Goal: Task Accomplishment & Management: Complete application form

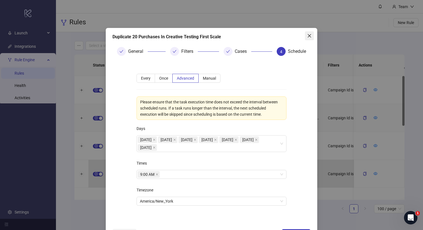
click at [311, 36] on icon "close" at bounding box center [309, 36] width 4 height 4
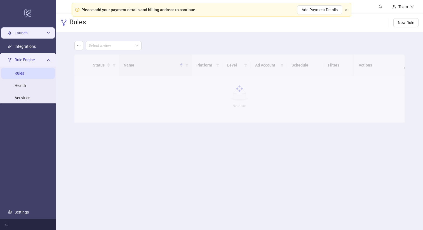
click at [30, 29] on span "Launch" at bounding box center [30, 32] width 31 height 11
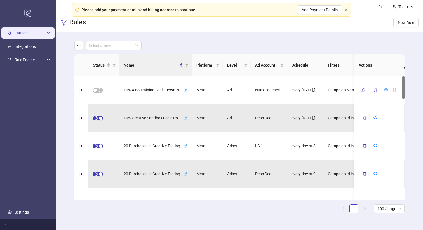
click at [31, 32] on span "Launch" at bounding box center [30, 32] width 31 height 11
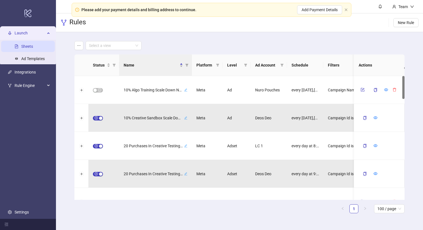
click at [26, 46] on link "Sheets" at bounding box center [27, 46] width 12 height 4
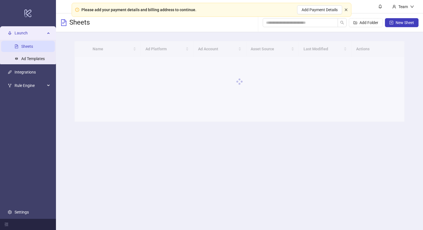
click at [344, 10] on icon "close" at bounding box center [345, 9] width 3 height 3
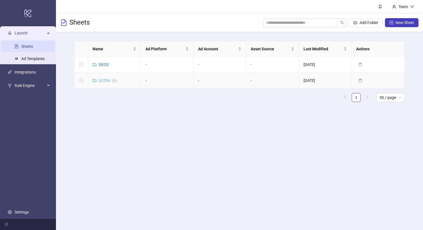
click at [102, 79] on link "ULTRA ( 1 )" at bounding box center [108, 80] width 18 height 4
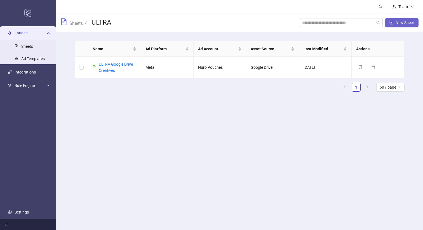
click at [409, 24] on span "New Sheet" at bounding box center [404, 22] width 18 height 4
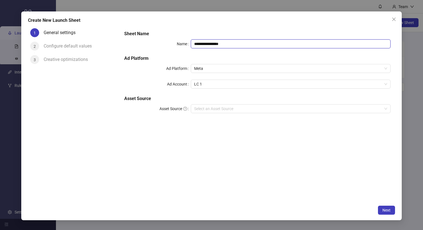
click at [244, 46] on input "**********" at bounding box center [291, 43] width 200 height 9
type input "*"
click at [211, 84] on span "LC 1" at bounding box center [290, 84] width 193 height 8
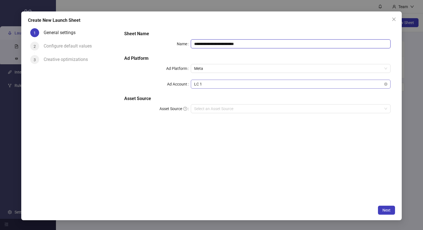
type input "**********"
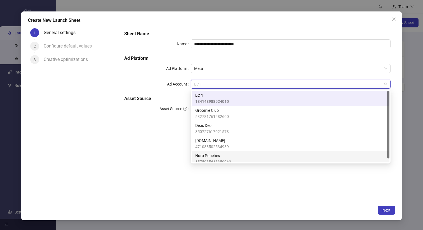
click at [220, 157] on span "Nuro Pouches" at bounding box center [213, 156] width 36 height 6
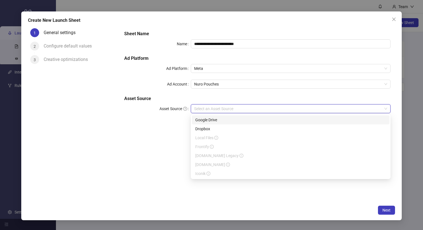
click at [226, 112] on input "Asset Source" at bounding box center [288, 109] width 188 height 8
click at [224, 119] on div "Google Drive" at bounding box center [290, 120] width 191 height 6
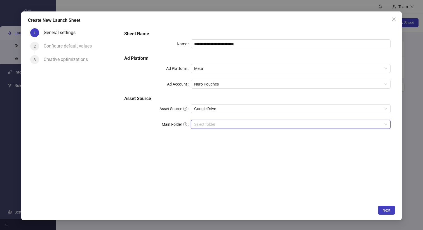
click at [219, 122] on input "Main Folder" at bounding box center [288, 124] width 188 height 8
click at [214, 125] on input "Main Folder" at bounding box center [288, 124] width 188 height 8
click at [233, 128] on input "Main Folder" at bounding box center [288, 124] width 188 height 8
click at [270, 115] on div "**********" at bounding box center [257, 83] width 271 height 110
click at [389, 209] on span "Next" at bounding box center [386, 210] width 8 height 4
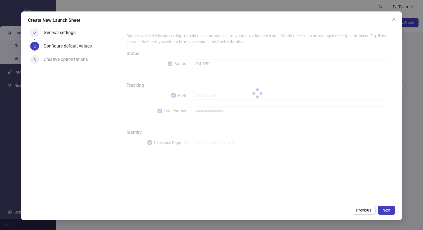
type input "**********"
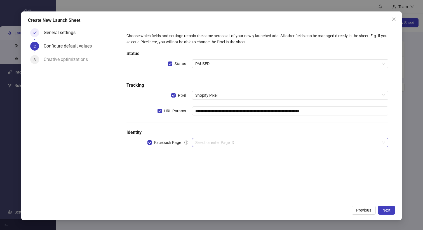
click at [201, 143] on input "search" at bounding box center [287, 142] width 185 height 8
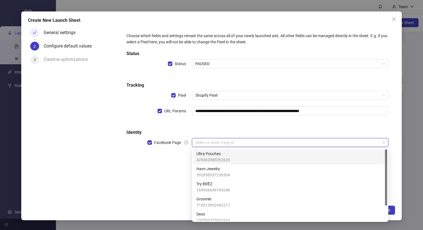
click at [211, 153] on span "Ultra Pouches" at bounding box center [213, 154] width 34 height 6
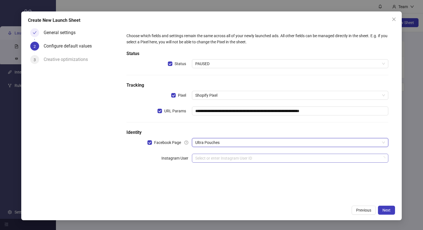
click at [201, 157] on input "search" at bounding box center [287, 158] width 185 height 8
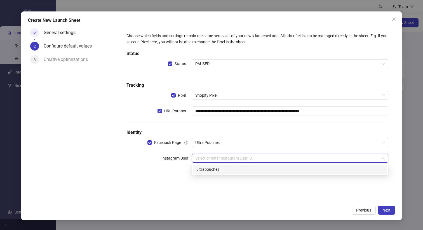
click at [265, 168] on div "ultrapouches" at bounding box center [289, 169] width 187 height 6
click at [311, 184] on div "**********" at bounding box center [257, 108] width 266 height 157
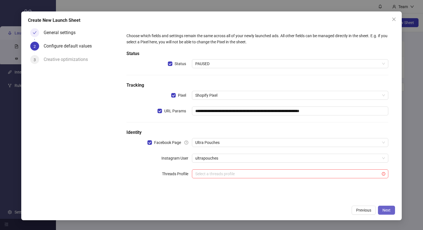
click at [386, 209] on span "Next" at bounding box center [386, 210] width 8 height 4
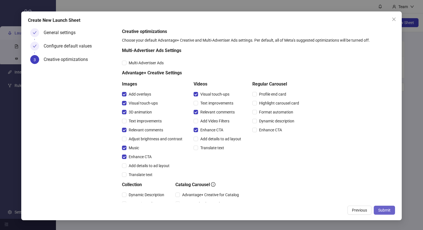
click at [387, 209] on span "Submit" at bounding box center [384, 210] width 12 height 4
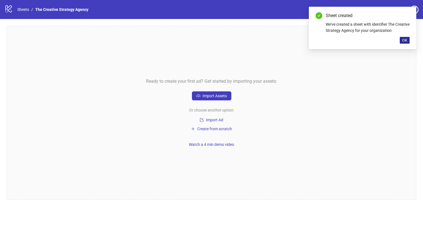
click at [405, 40] on span "OK" at bounding box center [404, 40] width 5 height 4
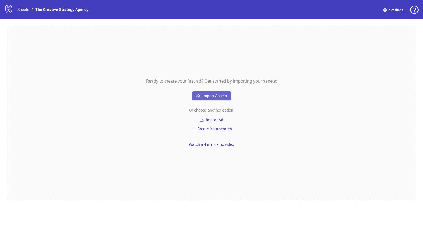
click at [217, 97] on span "Import Assets" at bounding box center [214, 96] width 24 height 4
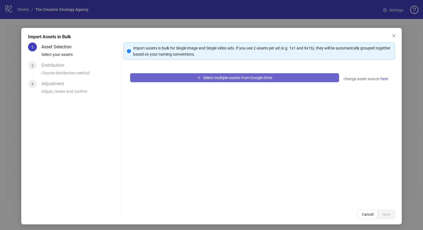
click at [255, 79] on span "Select multiple assets from Google Drive" at bounding box center [237, 77] width 69 height 4
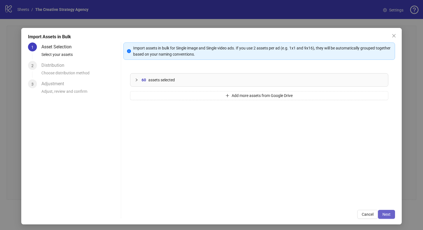
click at [388, 216] on span "Next" at bounding box center [386, 214] width 8 height 4
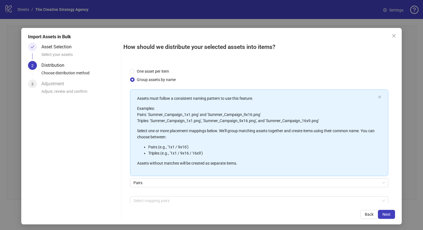
scroll to position [29, 0]
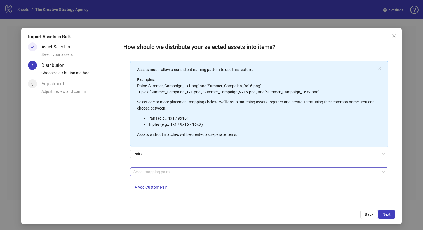
click at [173, 173] on div at bounding box center [256, 172] width 250 height 8
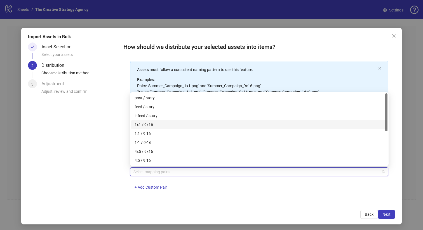
click at [172, 124] on div "1x1 / 9x16" at bounding box center [258, 125] width 249 height 6
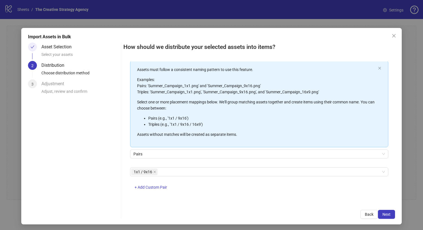
click at [195, 179] on div "1x1 / 9x16 + Add Custom Pair" at bounding box center [259, 181] width 258 height 29
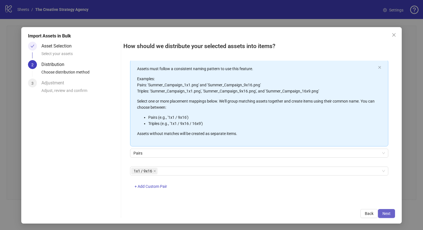
click at [385, 213] on span "Next" at bounding box center [386, 213] width 8 height 4
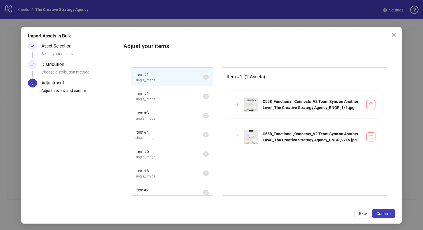
click at [166, 96] on span "Item # 2" at bounding box center [169, 94] width 68 height 6
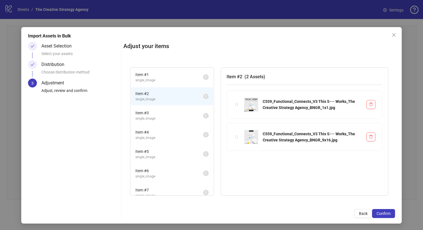
click at [166, 109] on li "Item # 3 single_image 2" at bounding box center [172, 116] width 82 height 18
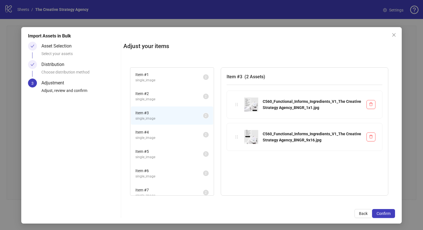
click at [165, 130] on span "Item # 4" at bounding box center [169, 132] width 68 height 6
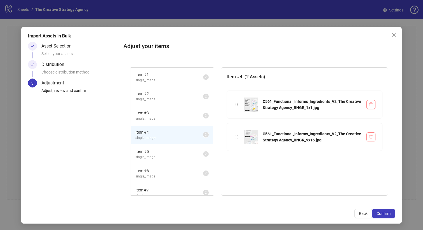
click at [164, 150] on span "Item # 5" at bounding box center [169, 151] width 68 height 6
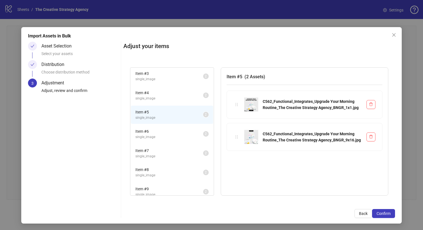
scroll to position [45, 0]
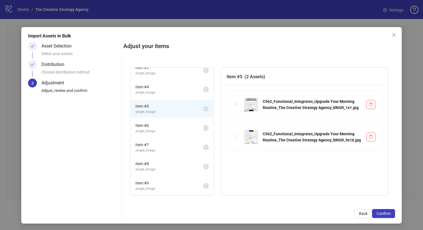
click at [173, 130] on span "single_image" at bounding box center [169, 131] width 68 height 5
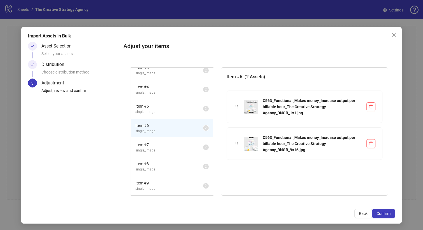
click at [169, 146] on span "Item # 7" at bounding box center [169, 145] width 68 height 6
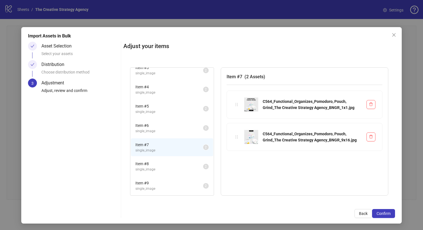
click at [167, 159] on li "Item # 8 single_image 2" at bounding box center [172, 166] width 82 height 18
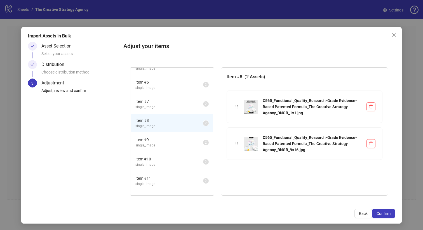
scroll to position [90, 0]
click at [167, 159] on span "Item # 10" at bounding box center [169, 157] width 68 height 6
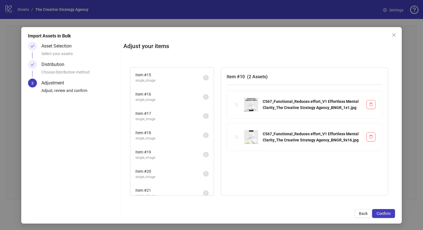
scroll to position [392, 0]
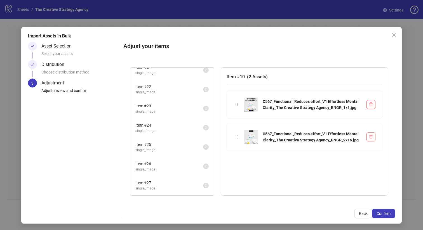
click at [172, 148] on span "single_image" at bounding box center [169, 150] width 68 height 5
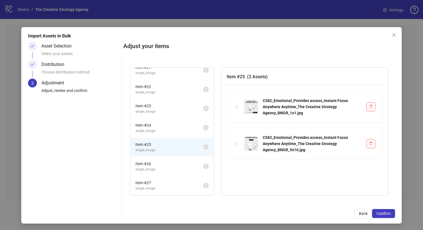
scroll to position [469, 0]
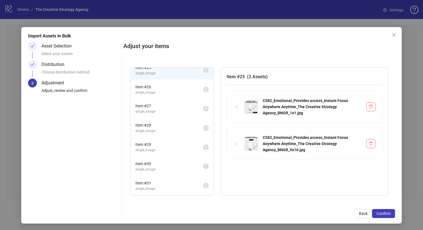
click at [172, 148] on span "single_image" at bounding box center [169, 150] width 68 height 5
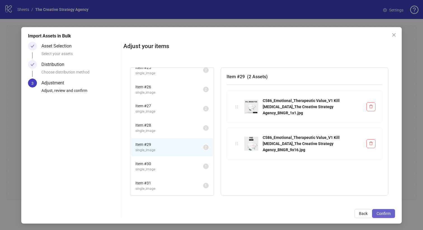
click at [385, 214] on span "Confirm" at bounding box center [383, 213] width 14 height 4
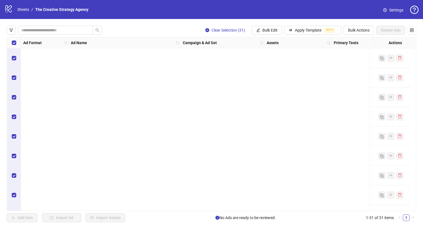
scroll to position [446, 0]
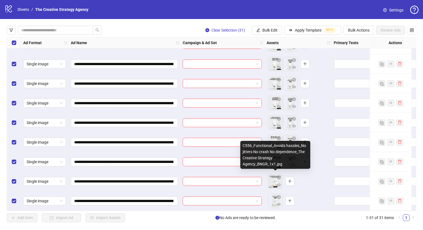
click at [274, 180] on body "**********" at bounding box center [211, 115] width 423 height 230
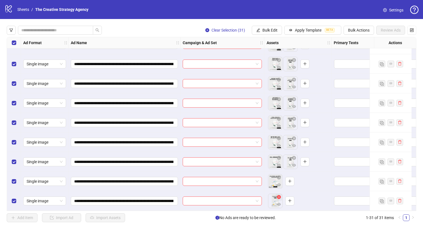
click at [278, 195] on icon "close-circle" at bounding box center [279, 197] width 4 height 4
click at [14, 40] on label "Select all rows" at bounding box center [14, 43] width 4 height 6
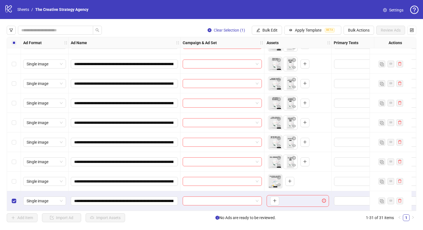
click at [296, 191] on div "To pick up a draggable item, press the space bar. While dragging, use the arrow…" at bounding box center [297, 201] width 67 height 20
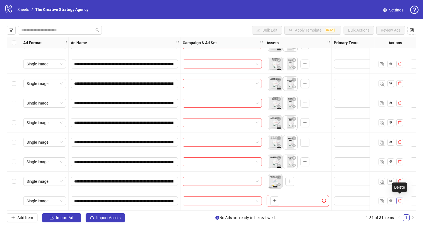
click at [401, 198] on button "button" at bounding box center [399, 201] width 7 height 7
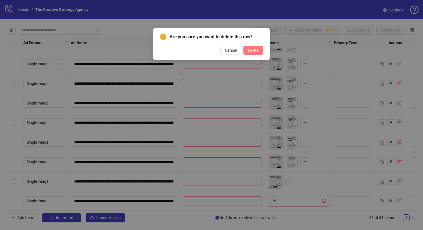
click at [259, 51] on button "Delete" at bounding box center [253, 50] width 20 height 9
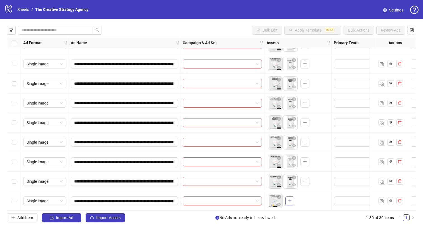
click at [289, 200] on icon "plus" at bounding box center [290, 201] width 4 height 4
click at [138, 120] on input "**********" at bounding box center [123, 123] width 99 height 6
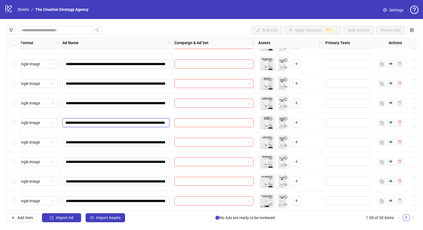
click at [147, 120] on input "**********" at bounding box center [115, 123] width 99 height 6
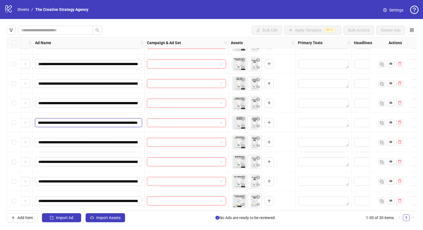
scroll to position [427, 56]
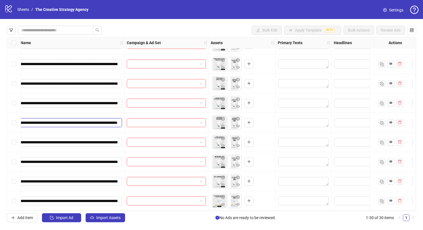
click at [114, 120] on input "**********" at bounding box center [67, 123] width 99 height 6
click at [103, 140] on input "**********" at bounding box center [67, 142] width 99 height 6
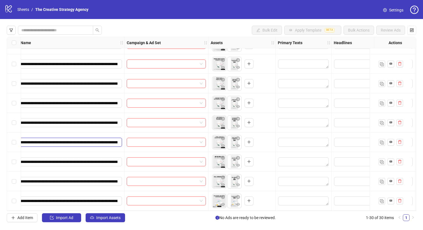
click at [103, 140] on input "**********" at bounding box center [67, 142] width 99 height 6
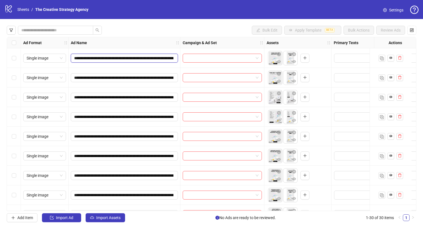
click at [132, 57] on input "**********" at bounding box center [123, 58] width 99 height 6
click at [241, 56] on input "search" at bounding box center [219, 58] width 67 height 8
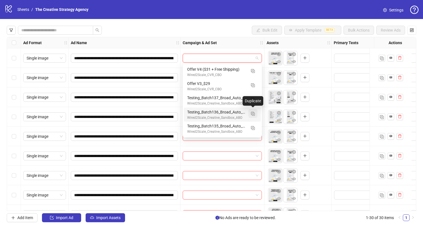
click at [253, 113] on img "button" at bounding box center [253, 114] width 4 height 4
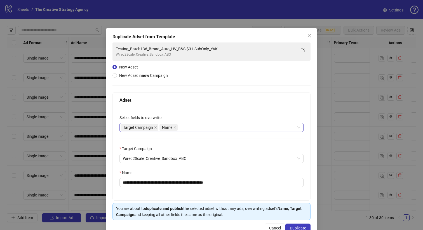
click at [206, 128] on div "Target Campaign Name" at bounding box center [208, 128] width 176 height 8
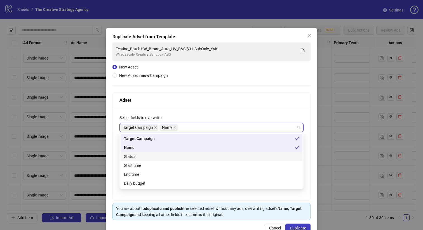
click at [158, 155] on div "Status" at bounding box center [211, 156] width 175 height 6
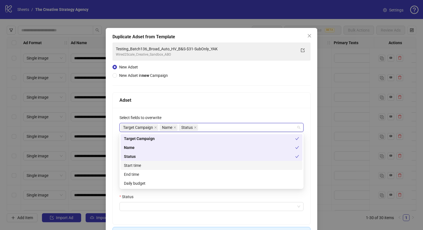
click at [156, 165] on div "Start time" at bounding box center [211, 165] width 175 height 6
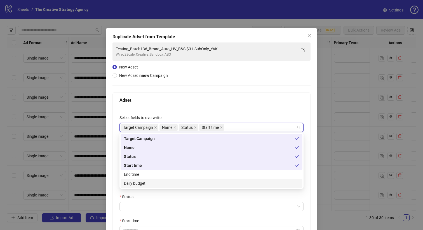
click at [152, 182] on div "Daily budget" at bounding box center [211, 183] width 175 height 6
click at [218, 77] on div "**********" at bounding box center [211, 167] width 198 height 250
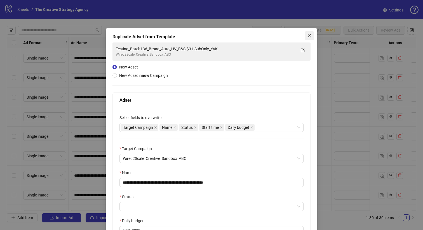
click at [309, 36] on icon "close" at bounding box center [309, 35] width 3 height 3
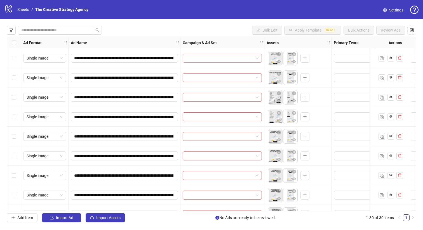
click at [234, 58] on input "search" at bounding box center [219, 58] width 67 height 8
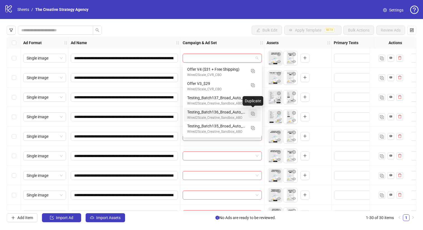
click at [252, 114] on img "button" at bounding box center [253, 114] width 4 height 4
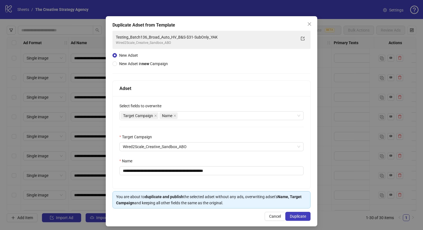
scroll to position [15, 0]
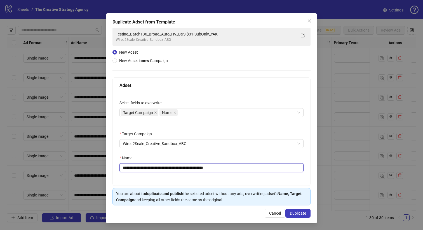
click at [153, 167] on input "**********" at bounding box center [211, 167] width 184 height 9
drag, startPoint x: 241, startPoint y: 168, endPoint x: 218, endPoint y: 167, distance: 23.5
click at [218, 167] on input "**********" at bounding box center [211, 167] width 184 height 9
type input "**********"
click at [268, 158] on div "Name" at bounding box center [211, 159] width 184 height 8
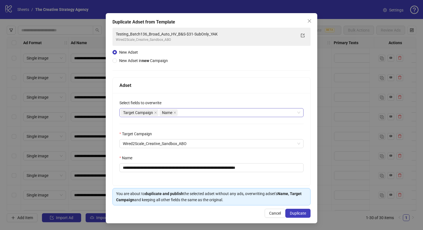
click at [204, 112] on div "Target Campaign Name" at bounding box center [208, 113] width 176 height 8
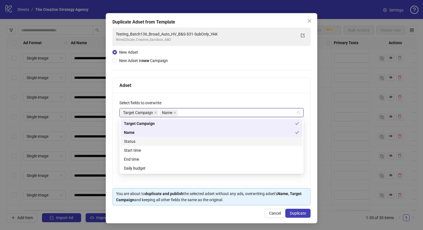
click at [159, 140] on div "Status" at bounding box center [211, 141] width 175 height 6
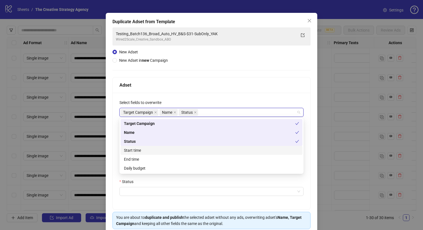
click at [155, 151] on div "Start time" at bounding box center [211, 150] width 175 height 6
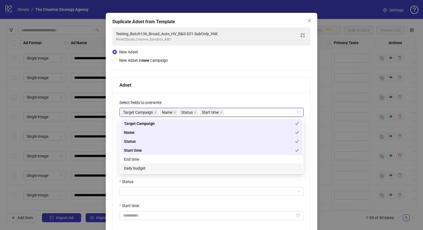
click at [149, 166] on div "Daily budget" at bounding box center [211, 168] width 175 height 6
click at [201, 64] on div "**********" at bounding box center [211, 152] width 198 height 250
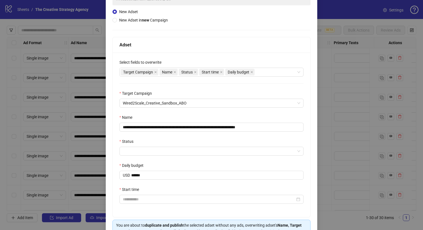
scroll to position [57, 0]
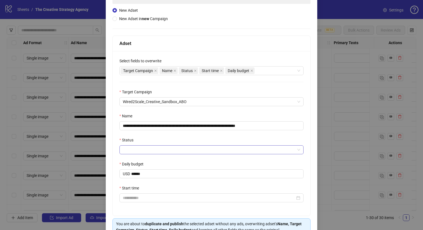
click at [199, 151] on input "Status" at bounding box center [209, 150] width 172 height 8
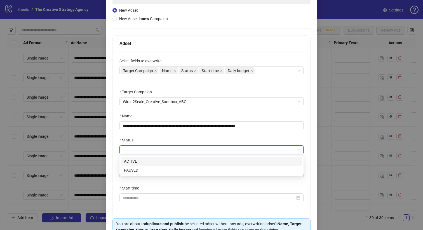
click at [159, 163] on div "ACTIVE" at bounding box center [211, 161] width 175 height 6
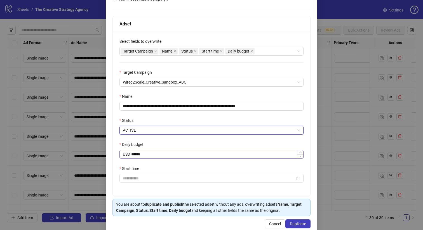
scroll to position [77, 0]
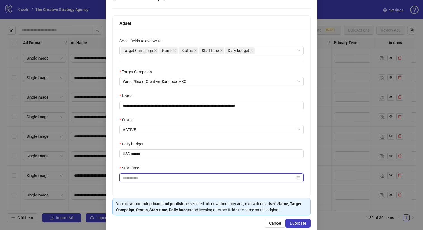
click at [154, 178] on input "Start time" at bounding box center [209, 178] width 172 height 6
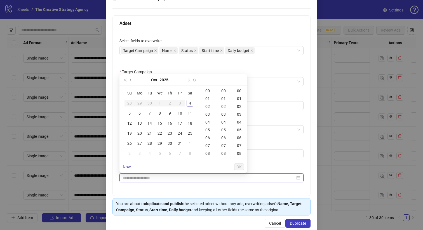
type input "**********"
click at [129, 166] on link "Now" at bounding box center [127, 167] width 8 height 4
type input "**********"
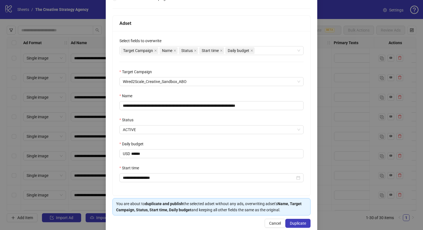
scroll to position [88, 0]
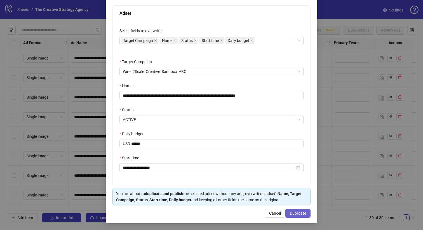
click at [292, 211] on span "Duplicate" at bounding box center [298, 213] width 16 height 4
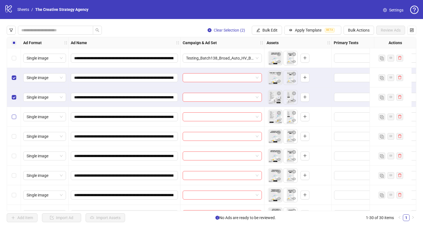
click at [13, 114] on label "Select row 4" at bounding box center [14, 117] width 4 height 6
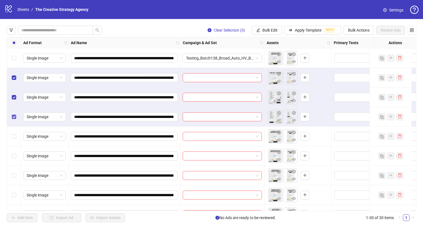
click at [13, 114] on label "Select row 4" at bounding box center [14, 117] width 4 height 6
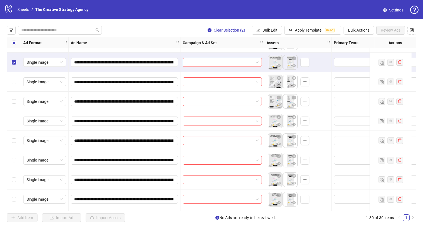
scroll to position [0, 0]
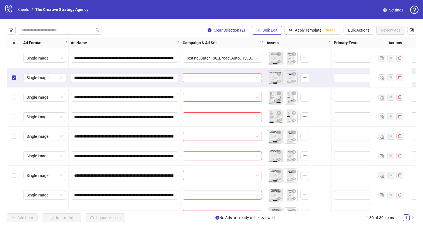
click at [273, 32] on span "Bulk Edit" at bounding box center [269, 30] width 15 height 4
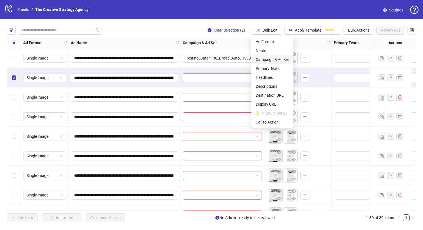
click at [276, 59] on span "Campaign & Ad Set" at bounding box center [272, 59] width 33 height 6
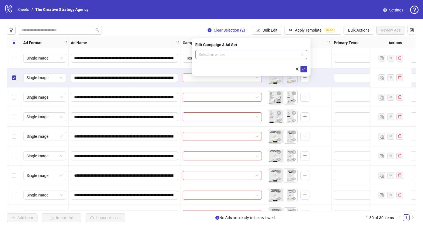
click at [268, 55] on input "search" at bounding box center [249, 54] width 100 height 8
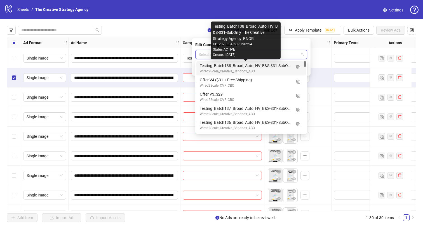
click at [262, 67] on div "Testing_Batch138_Broad_Auto_HV_B&S-$31-SubOnly_The Creative Strategy Agency_BNGR" at bounding box center [246, 66] width 92 height 6
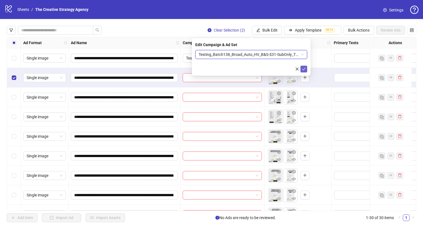
click at [304, 69] on icon "check" at bounding box center [304, 69] width 4 height 3
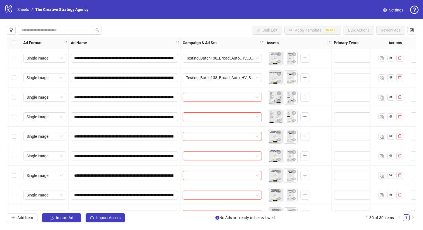
click at [230, 98] on input "search" at bounding box center [219, 97] width 67 height 8
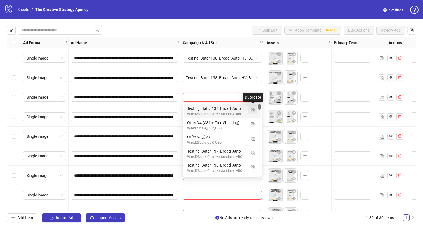
click at [253, 110] on img "button" at bounding box center [253, 110] width 4 height 4
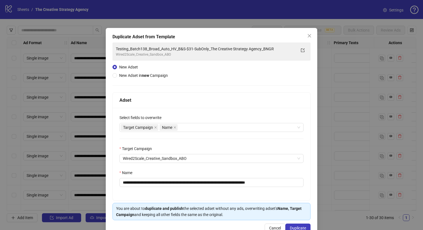
scroll to position [15, 0]
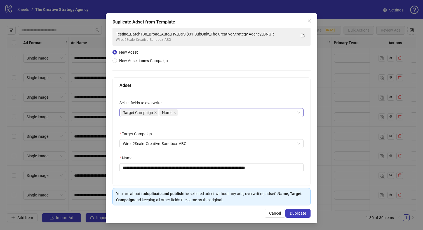
click at [199, 113] on div "Target Campaign Name" at bounding box center [208, 113] width 176 height 8
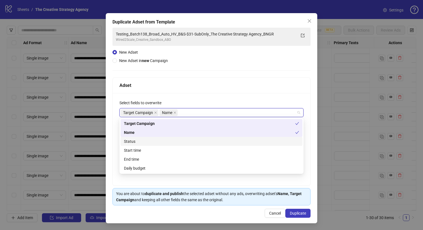
click at [169, 138] on div "Status" at bounding box center [211, 141] width 182 height 9
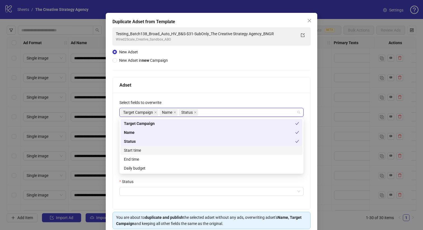
click at [163, 151] on div "Start time" at bounding box center [211, 150] width 175 height 6
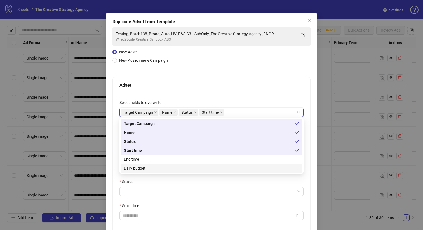
click at [155, 168] on div "Daily budget" at bounding box center [211, 168] width 175 height 6
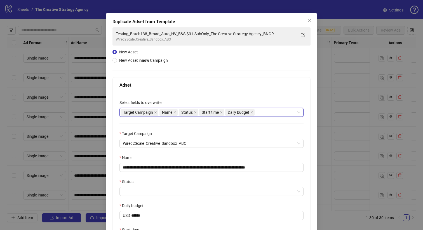
click at [199, 82] on div "Adset" at bounding box center [211, 85] width 184 height 7
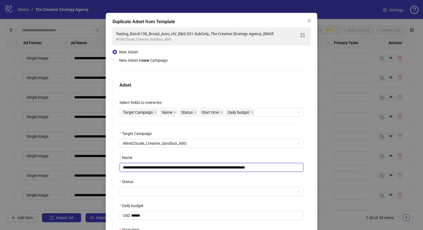
click at [153, 168] on input "**********" at bounding box center [211, 167] width 184 height 9
click at [293, 168] on input "**********" at bounding box center [211, 167] width 184 height 9
type input "**********"
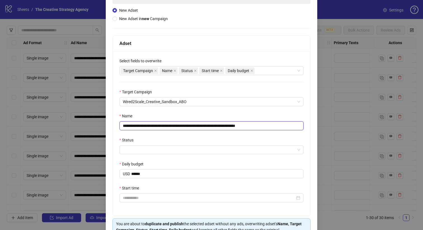
scroll to position [77, 0]
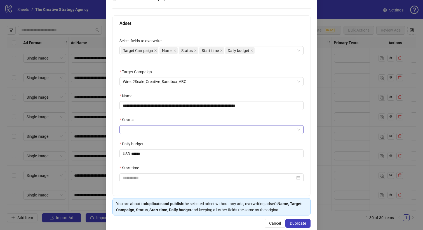
click at [171, 128] on input "Status" at bounding box center [209, 130] width 172 height 8
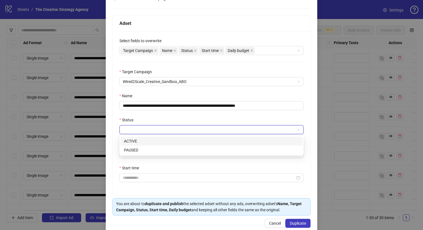
click at [149, 141] on div "ACTIVE" at bounding box center [211, 141] width 175 height 6
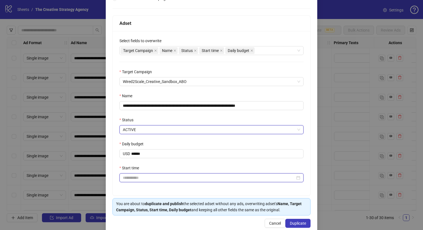
click at [148, 178] on input "Start time" at bounding box center [209, 178] width 172 height 6
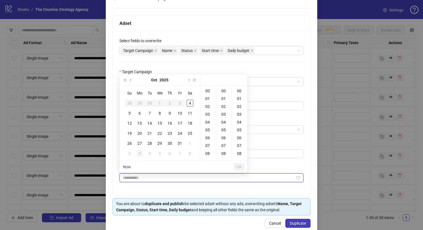
type input "**********"
click at [127, 165] on link "Now" at bounding box center [127, 167] width 8 height 4
type input "**********"
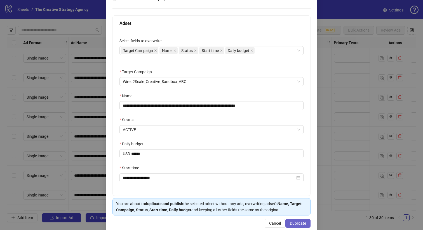
click at [295, 222] on span "Duplicate" at bounding box center [298, 223] width 16 height 4
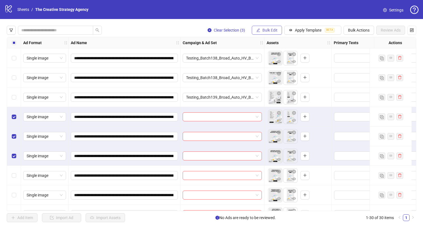
click at [272, 32] on span "Bulk Edit" at bounding box center [269, 30] width 15 height 4
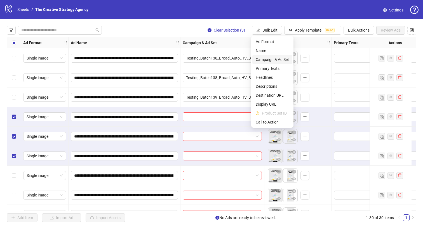
click at [269, 60] on span "Campaign & Ad Set" at bounding box center [272, 59] width 33 height 6
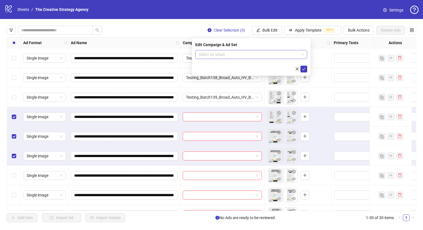
click at [253, 58] on input "search" at bounding box center [249, 54] width 100 height 8
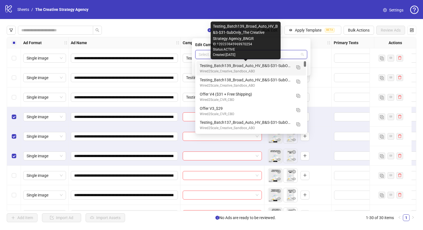
click at [251, 68] on div "Testing_Batch139_Broad_Auto_HV_B&S-$31-SubOnly_The Creative Strategy Agency_BNGR" at bounding box center [246, 66] width 92 height 6
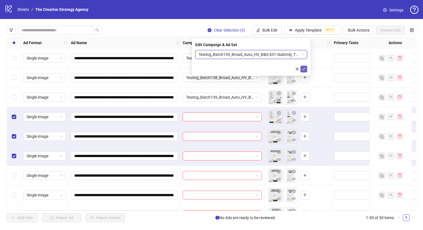
click at [304, 68] on icon "check" at bounding box center [304, 69] width 4 height 3
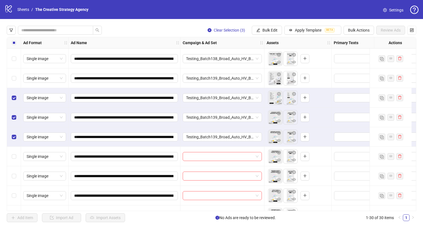
scroll to position [19, 0]
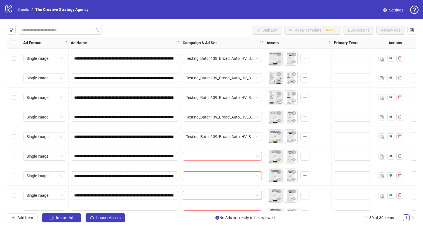
click at [212, 157] on input "search" at bounding box center [219, 156] width 67 height 8
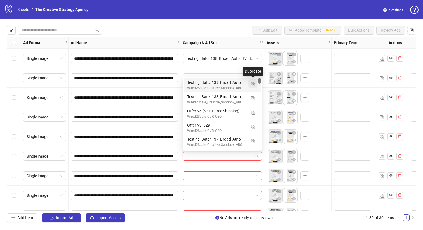
click at [253, 84] on img "button" at bounding box center [253, 84] width 4 height 4
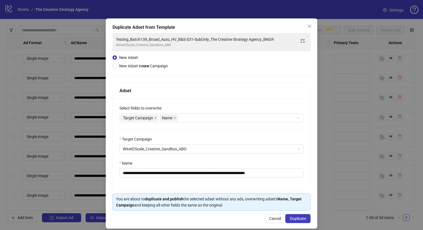
scroll to position [14, 0]
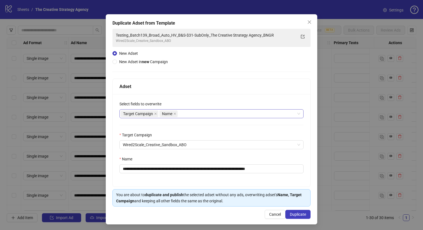
click at [183, 112] on div "Target Campaign Name" at bounding box center [208, 114] width 176 height 8
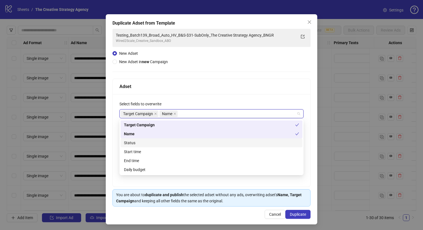
click at [156, 141] on div "Status" at bounding box center [211, 143] width 175 height 6
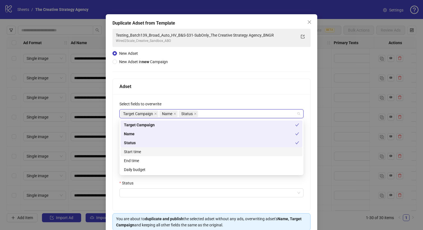
click at [150, 150] on div "Start time" at bounding box center [211, 152] width 175 height 6
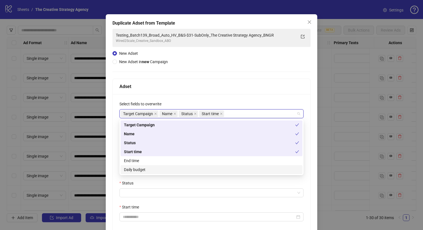
click at [146, 169] on div "Daily budget" at bounding box center [211, 170] width 175 height 6
click at [198, 67] on div "**********" at bounding box center [211, 154] width 198 height 250
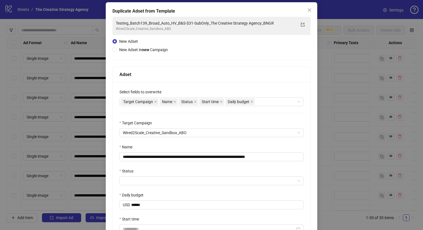
scroll to position [31, 0]
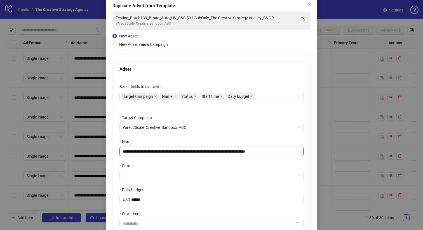
click at [153, 152] on input "**********" at bounding box center [211, 151] width 184 height 9
click at [292, 154] on input "**********" at bounding box center [211, 151] width 184 height 9
type input "**********"
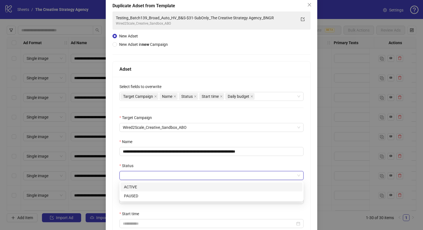
click at [247, 175] on input "Status" at bounding box center [209, 175] width 172 height 8
click at [161, 185] on div "ACTIVE" at bounding box center [211, 187] width 175 height 6
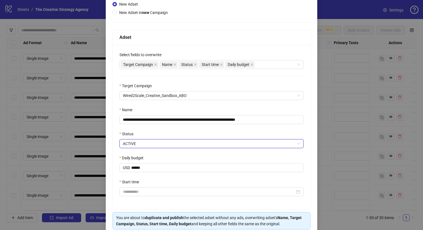
scroll to position [88, 0]
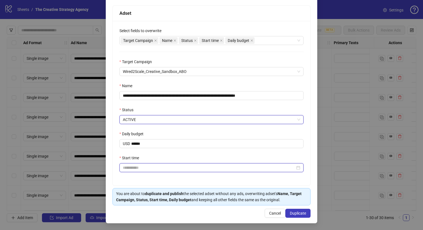
click at [150, 170] on input "Start time" at bounding box center [209, 168] width 172 height 6
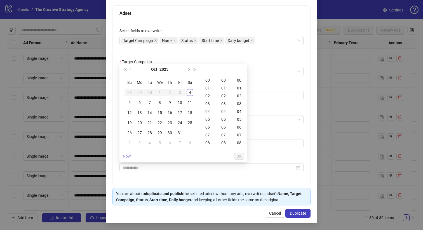
click at [129, 154] on link "Now" at bounding box center [127, 156] width 8 height 4
type input "**********"
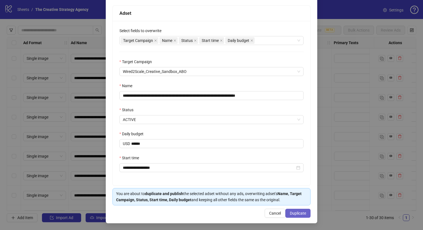
click at [296, 215] on span "Duplicate" at bounding box center [298, 213] width 16 height 4
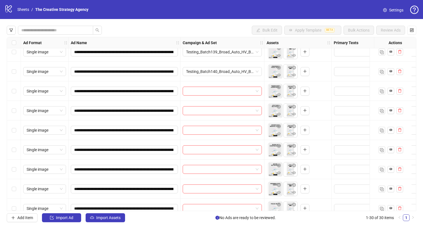
scroll to position [86, 0]
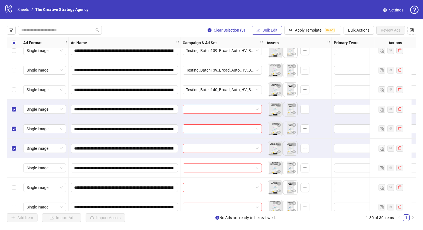
click at [271, 29] on span "Bulk Edit" at bounding box center [269, 30] width 15 height 4
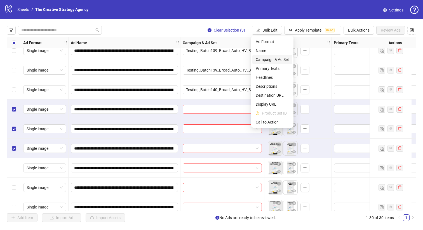
click at [272, 58] on span "Campaign & Ad Set" at bounding box center [272, 59] width 33 height 6
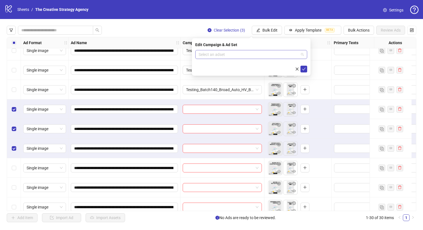
click at [266, 55] on input "search" at bounding box center [249, 54] width 100 height 8
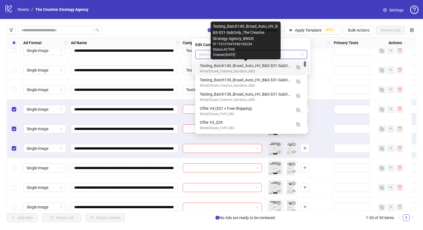
click at [255, 65] on div "Testing_Batch140_Broad_Auto_HV_B&S-$31-SubOnly_The Creative Strategy Agency_BNGR" at bounding box center [246, 66] width 92 height 6
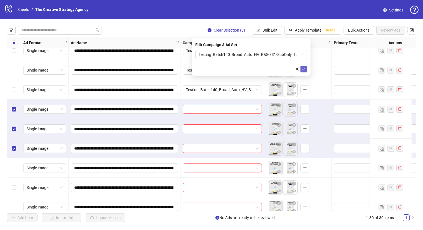
click at [304, 68] on icon "check" at bounding box center [304, 69] width 4 height 4
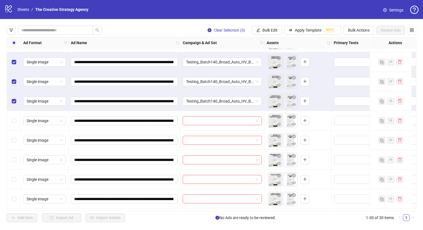
scroll to position [129, 0]
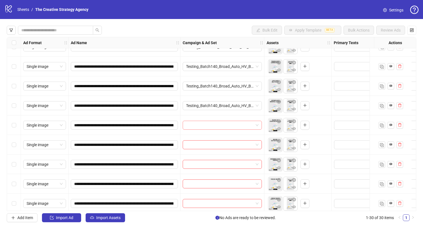
click at [231, 125] on input "search" at bounding box center [219, 125] width 67 height 8
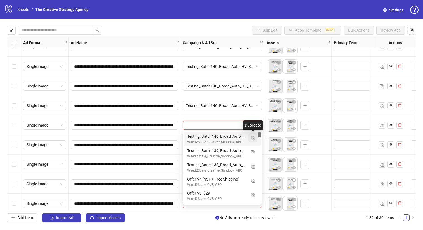
click at [252, 138] on img "button" at bounding box center [253, 138] width 4 height 4
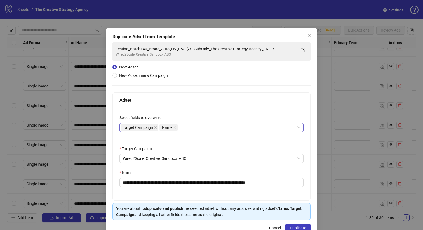
click at [202, 126] on div "Target Campaign Name" at bounding box center [208, 128] width 176 height 8
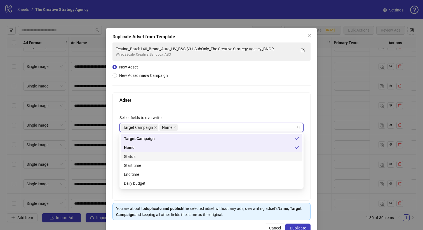
click at [169, 155] on div "Status" at bounding box center [211, 156] width 175 height 6
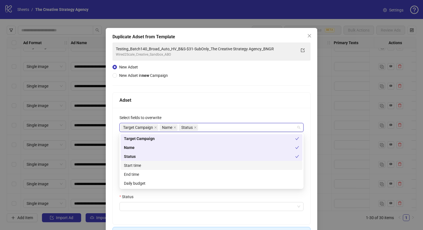
click at [163, 165] on div "Start time" at bounding box center [211, 165] width 175 height 6
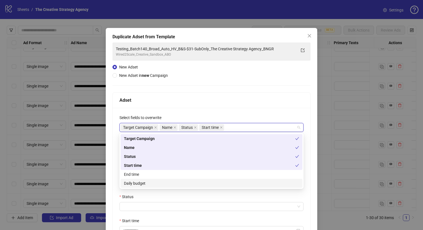
click at [152, 182] on div "Daily budget" at bounding box center [211, 183] width 175 height 6
click at [215, 77] on div "**********" at bounding box center [211, 167] width 198 height 250
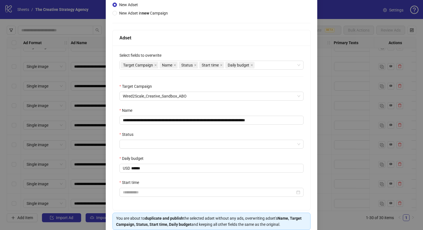
scroll to position [72, 0]
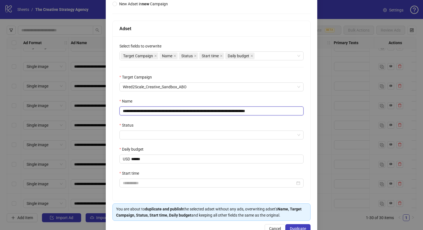
click at [153, 113] on input "**********" at bounding box center [211, 111] width 184 height 9
click at [293, 111] on input "**********" at bounding box center [211, 111] width 184 height 9
type input "**********"
click at [247, 133] on input "Status" at bounding box center [209, 135] width 172 height 8
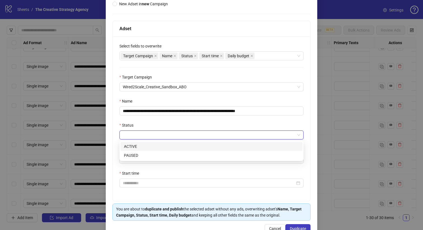
click at [171, 146] on div "ACTIVE" at bounding box center [211, 146] width 175 height 6
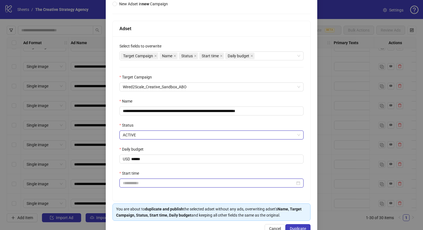
click at [144, 186] on input "Start time" at bounding box center [209, 183] width 172 height 6
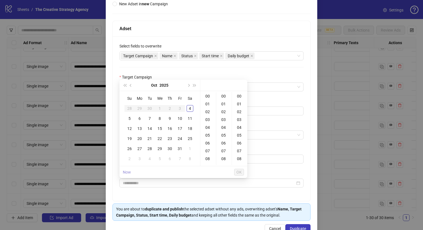
click at [129, 171] on link "Now" at bounding box center [127, 172] width 8 height 4
type input "**********"
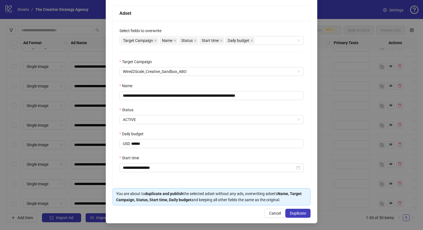
scroll to position [88, 0]
click at [297, 213] on span "Duplicate" at bounding box center [298, 213] width 16 height 4
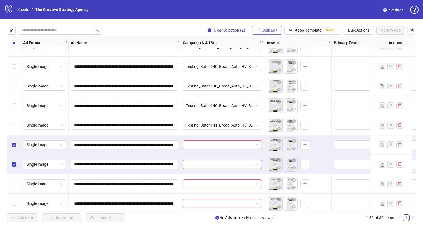
click at [270, 30] on span "Bulk Edit" at bounding box center [269, 30] width 15 height 4
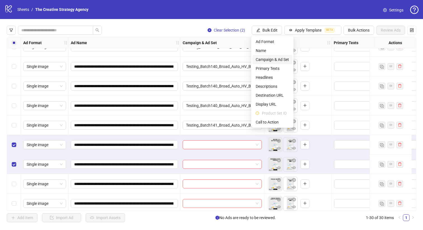
click at [269, 61] on span "Campaign & Ad Set" at bounding box center [272, 59] width 33 height 6
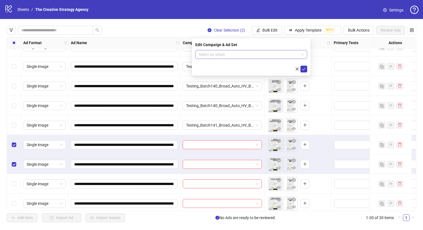
click at [250, 55] on input "search" at bounding box center [249, 54] width 100 height 8
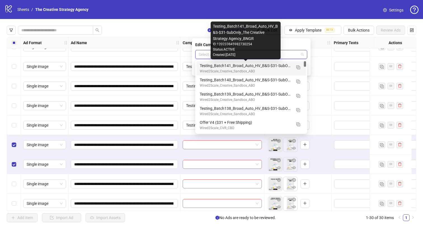
click at [239, 66] on div "Testing_Batch141_Broad_Auto_HV_B&S-$31-SubOnly_The Creative Strategy Agency_BNGR" at bounding box center [246, 66] width 92 height 6
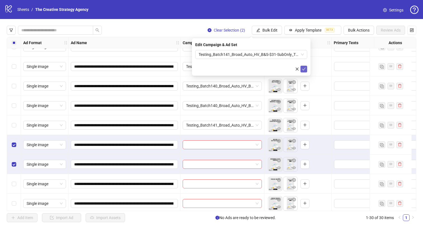
click at [302, 69] on icon "check" at bounding box center [304, 69] width 4 height 4
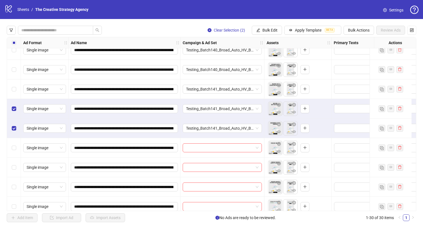
scroll to position [169, 0]
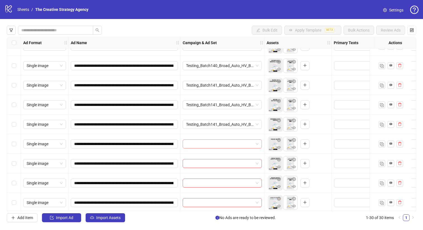
click at [200, 145] on input "search" at bounding box center [219, 144] width 67 height 8
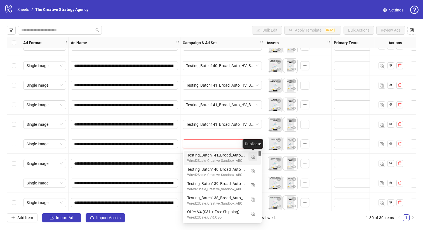
click at [252, 157] on img "button" at bounding box center [253, 157] width 4 height 4
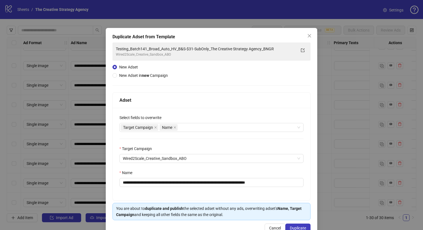
scroll to position [15, 0]
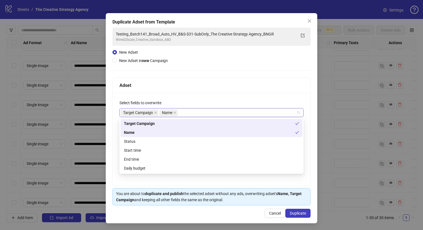
click at [214, 114] on div "Target Campaign Name" at bounding box center [208, 113] width 176 height 8
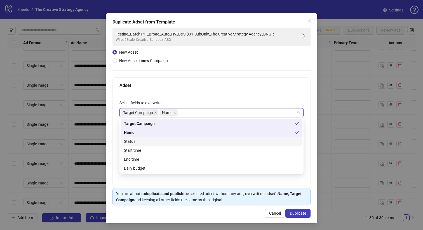
click at [145, 143] on div "Status" at bounding box center [211, 141] width 175 height 6
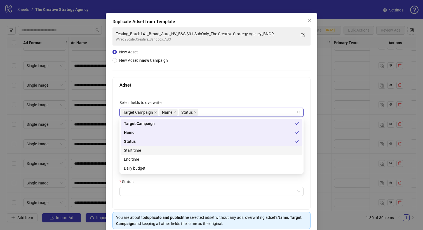
click at [143, 150] on div "Start time" at bounding box center [211, 150] width 175 height 6
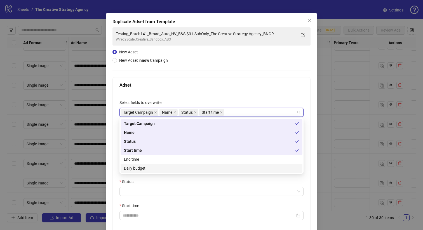
click at [140, 167] on div "Daily budget" at bounding box center [211, 168] width 175 height 6
click at [191, 69] on div "**********" at bounding box center [211, 152] width 198 height 250
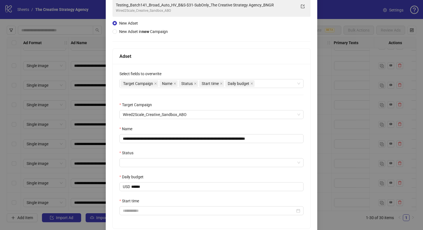
scroll to position [58, 0]
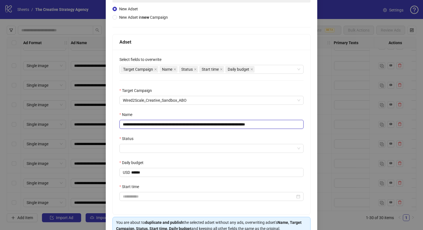
click at [153, 124] on input "**********" at bounding box center [211, 124] width 184 height 9
click at [293, 124] on input "**********" at bounding box center [211, 124] width 184 height 9
type input "**********"
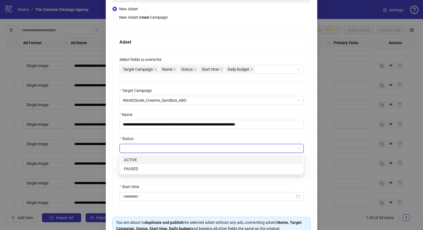
click at [259, 150] on input "Status" at bounding box center [209, 148] width 172 height 8
click at [188, 160] on div "ACTIVE" at bounding box center [211, 160] width 175 height 6
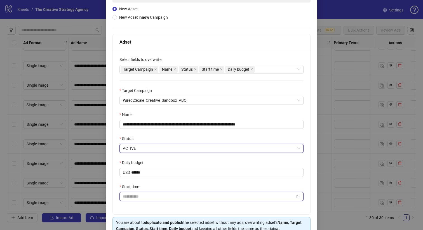
click at [147, 199] on input "Start time" at bounding box center [209, 196] width 172 height 6
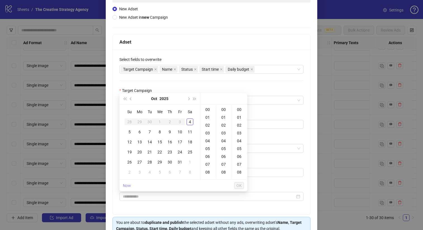
click at [126, 185] on link "Now" at bounding box center [127, 185] width 8 height 4
type input "**********"
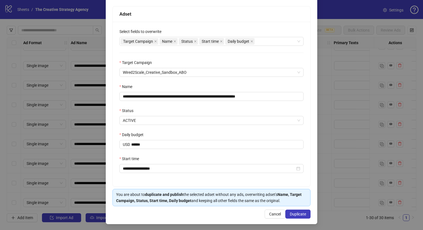
scroll to position [87, 0]
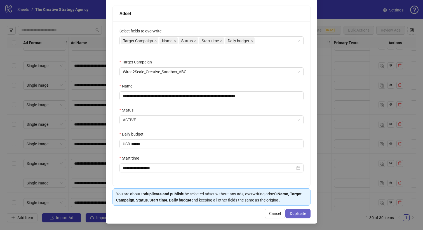
click at [294, 215] on span "Duplicate" at bounding box center [298, 213] width 16 height 4
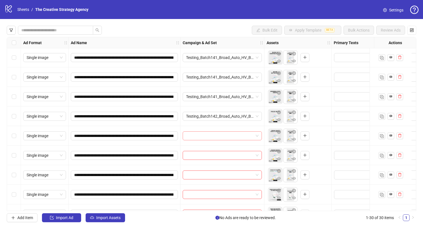
scroll to position [206, 0]
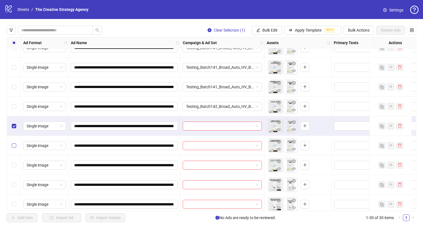
click at [15, 143] on label "Select row 16" at bounding box center [14, 146] width 4 height 6
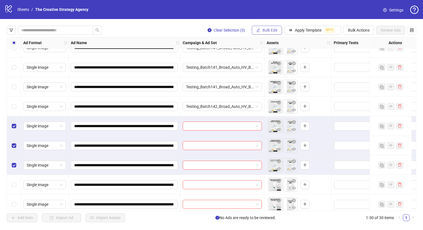
click at [272, 29] on span "Bulk Edit" at bounding box center [269, 30] width 15 height 4
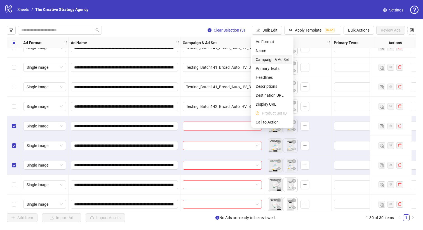
click at [274, 60] on span "Campaign & Ad Set" at bounding box center [272, 59] width 33 height 6
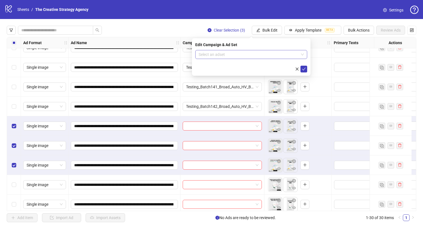
click at [255, 56] on input "search" at bounding box center [249, 54] width 100 height 8
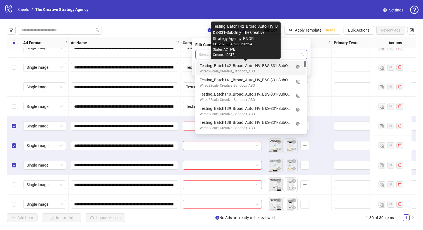
click at [243, 65] on div "Testing_Batch142_Broad_Auto_HV_B&S-$31-SubOnly_The Creative Strategy Agency_BNGR" at bounding box center [246, 66] width 92 height 6
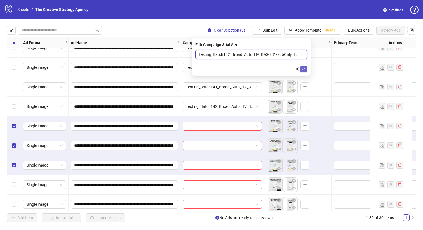
click at [304, 67] on icon "check" at bounding box center [304, 69] width 4 height 4
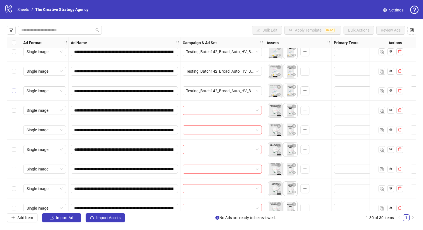
scroll to position [282, 0]
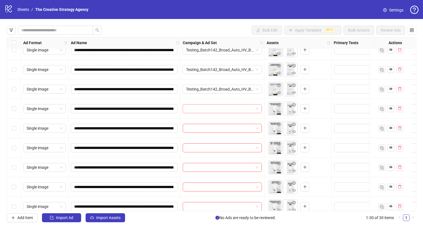
click at [211, 107] on input "search" at bounding box center [219, 109] width 67 height 8
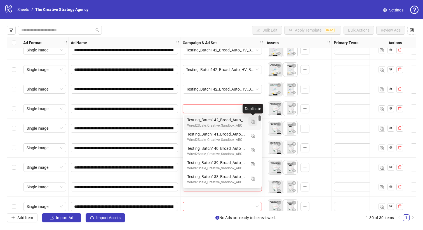
click at [254, 120] on img "button" at bounding box center [253, 122] width 4 height 4
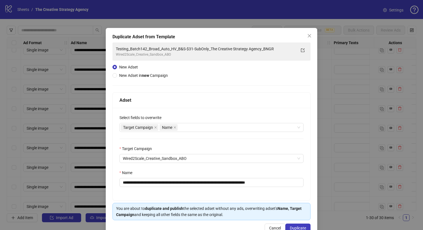
scroll to position [15, 0]
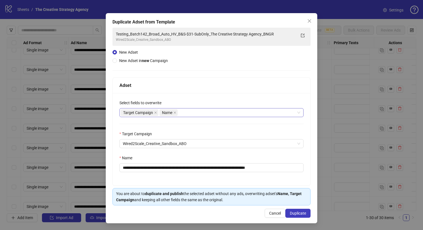
click at [196, 112] on div "Target Campaign Name" at bounding box center [208, 113] width 176 height 8
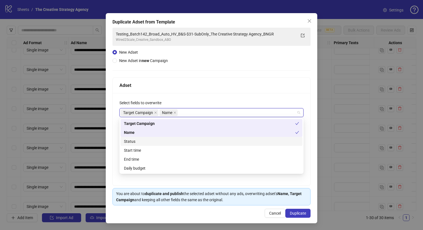
click at [134, 142] on div "Status" at bounding box center [211, 141] width 175 height 6
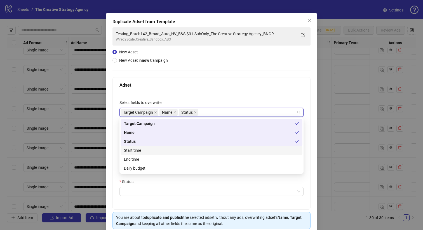
click at [136, 150] on div "Start time" at bounding box center [211, 150] width 175 height 6
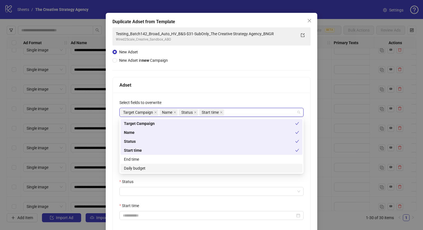
click at [139, 167] on div "Daily budget" at bounding box center [211, 168] width 175 height 6
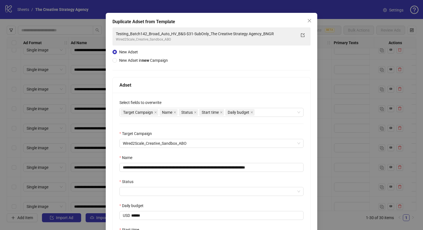
click at [192, 59] on div "**********" at bounding box center [211, 152] width 198 height 250
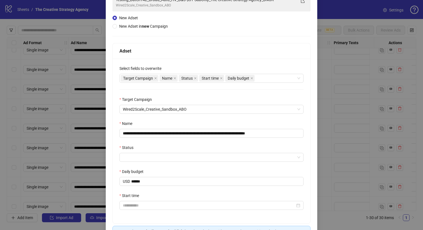
scroll to position [50, 0]
click at [153, 133] on input "**********" at bounding box center [211, 132] width 184 height 9
click at [294, 134] on input "**********" at bounding box center [211, 132] width 184 height 9
type input "**********"
click at [287, 117] on div "**********" at bounding box center [211, 140] width 197 height 165
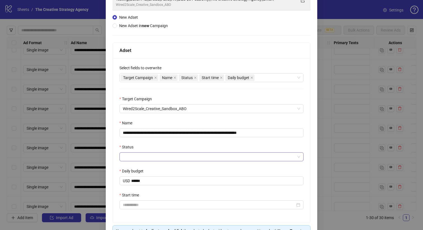
click at [195, 157] on input "Status" at bounding box center [209, 157] width 172 height 8
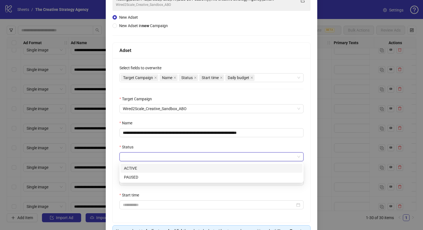
click at [165, 169] on div "ACTIVE" at bounding box center [211, 168] width 175 height 6
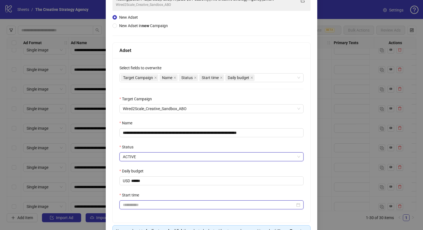
click at [146, 204] on input "Start time" at bounding box center [209, 205] width 172 height 6
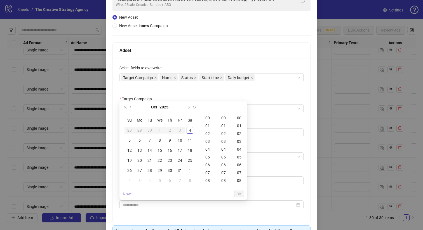
click at [128, 194] on link "Now" at bounding box center [127, 194] width 8 height 4
type input "**********"
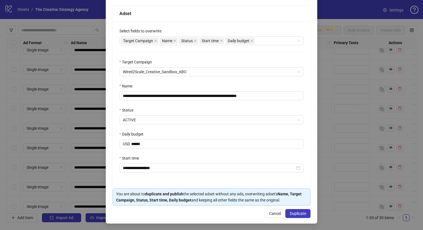
scroll to position [88, 0]
click at [305, 215] on span "Duplicate" at bounding box center [298, 213] width 16 height 4
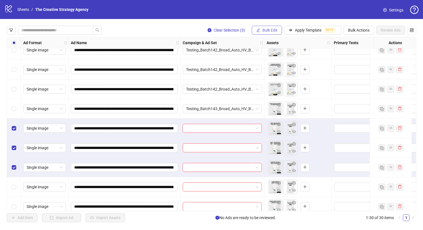
click at [269, 30] on span "Bulk Edit" at bounding box center [269, 30] width 15 height 4
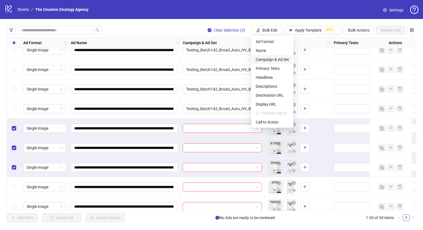
click at [269, 60] on span "Campaign & Ad Set" at bounding box center [272, 59] width 33 height 6
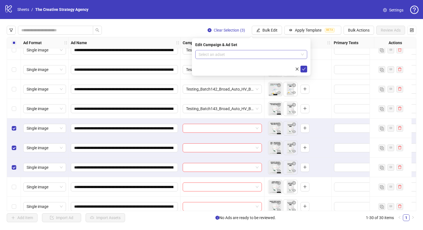
click at [247, 57] on input "search" at bounding box center [249, 54] width 100 height 8
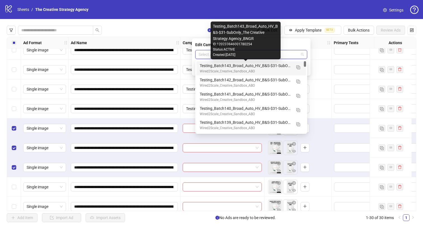
click at [237, 65] on div "Testing_Batch143_Broad_Auto_HV_B&S-$31-SubOnly_The Creative Strategy Agency_BNGR" at bounding box center [246, 66] width 92 height 6
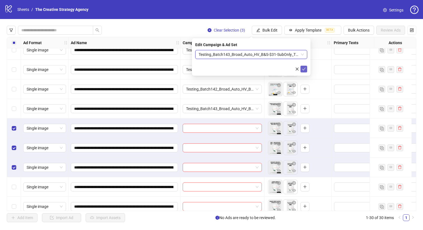
click at [304, 70] on icon "check" at bounding box center [304, 69] width 4 height 4
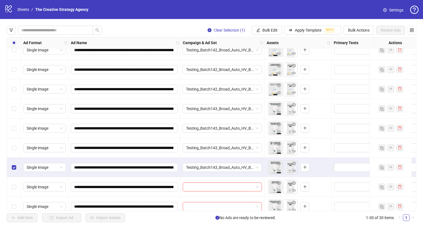
click at [13, 164] on div "Select row 21" at bounding box center [14, 168] width 14 height 20
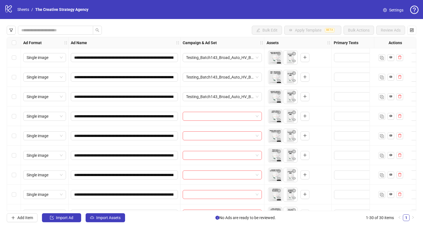
scroll to position [356, 0]
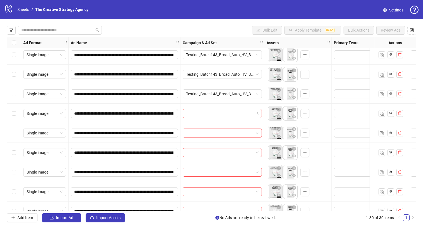
click at [220, 114] on input "search" at bounding box center [219, 113] width 67 height 8
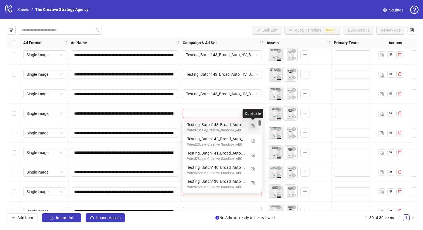
click at [252, 126] on img "button" at bounding box center [253, 126] width 4 height 4
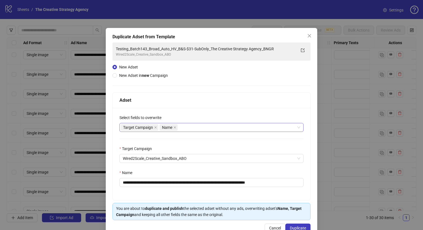
click at [195, 127] on div "Target Campaign Name" at bounding box center [208, 128] width 176 height 8
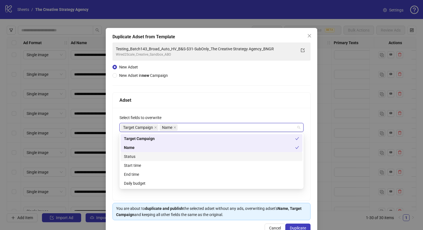
click at [142, 155] on div "Status" at bounding box center [211, 156] width 175 height 6
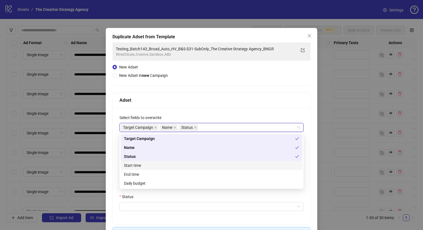
click at [144, 166] on div "Start time" at bounding box center [211, 165] width 175 height 6
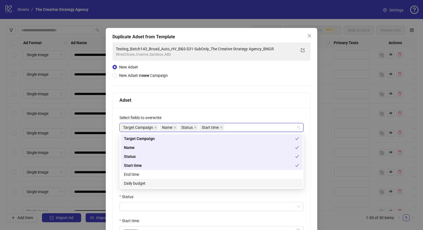
click at [144, 182] on div "Daily budget" at bounding box center [211, 183] width 175 height 6
click at [191, 85] on div at bounding box center [211, 85] width 198 height 0
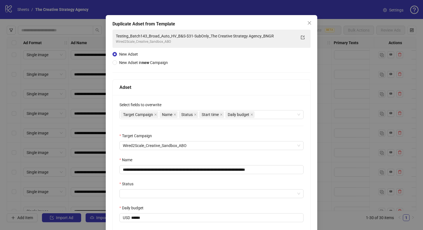
scroll to position [13, 0]
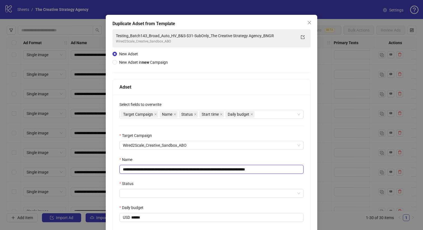
click at [153, 170] on input "**********" at bounding box center [211, 169] width 184 height 9
click at [301, 170] on input "**********" at bounding box center [211, 169] width 184 height 9
type input "**********"
click at [291, 156] on div "**********" at bounding box center [211, 177] width 197 height 165
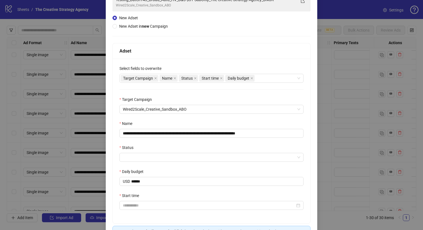
scroll to position [49, 0]
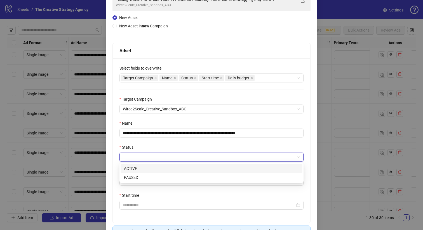
click at [168, 159] on input "Status" at bounding box center [209, 157] width 172 height 8
click at [147, 166] on div "ACTIVE" at bounding box center [211, 169] width 175 height 6
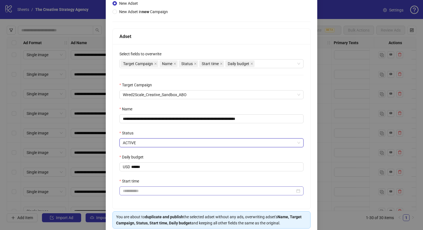
scroll to position [63, 0]
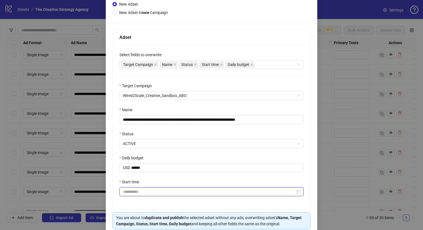
click at [142, 191] on input "Start time" at bounding box center [209, 192] width 172 height 6
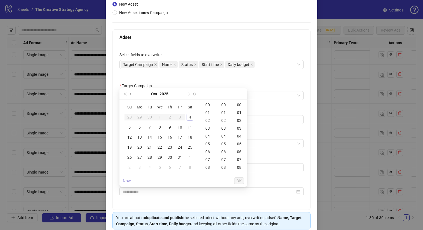
click at [126, 180] on link "Now" at bounding box center [127, 181] width 8 height 4
type input "**********"
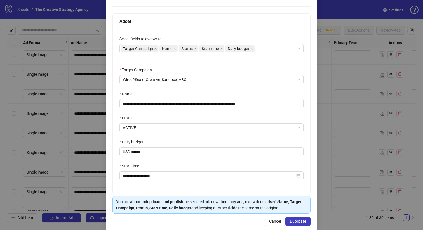
scroll to position [88, 0]
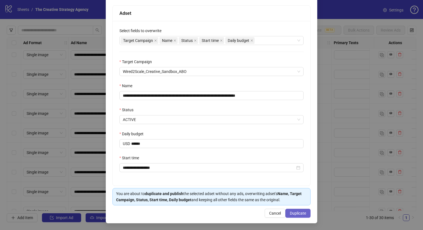
click at [295, 212] on span "Duplicate" at bounding box center [298, 213] width 16 height 4
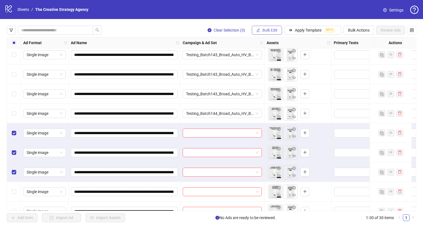
click at [270, 30] on span "Bulk Edit" at bounding box center [269, 30] width 15 height 4
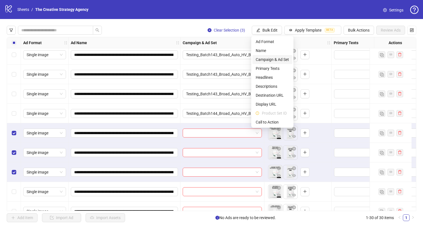
click at [267, 61] on span "Campaign & Ad Set" at bounding box center [272, 59] width 33 height 6
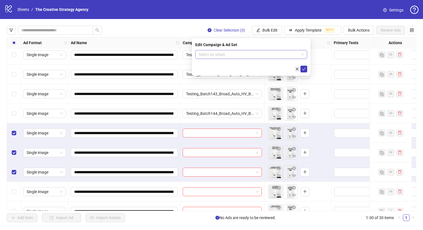
click at [256, 55] on input "search" at bounding box center [249, 54] width 100 height 8
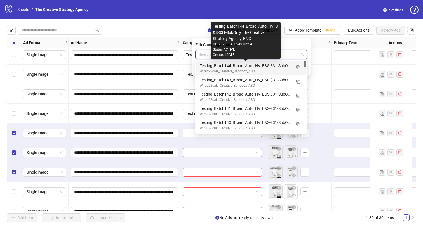
click at [249, 66] on div "Testing_Batch144_Broad_Auto_HV_B&S-$31-SubOnly_The Creative Strategy Agency_BNGR" at bounding box center [246, 66] width 92 height 6
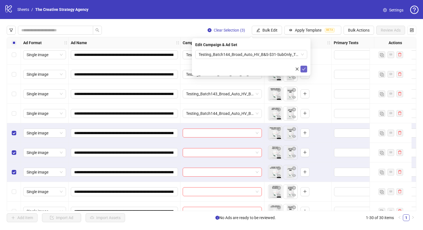
click at [307, 69] on button "submit" at bounding box center [303, 69] width 7 height 7
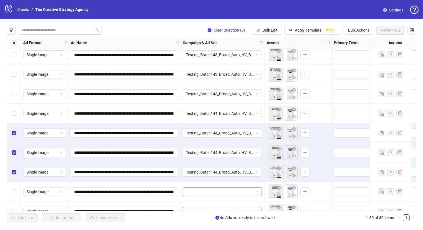
click at [12, 129] on div "Select row 23" at bounding box center [14, 133] width 14 height 20
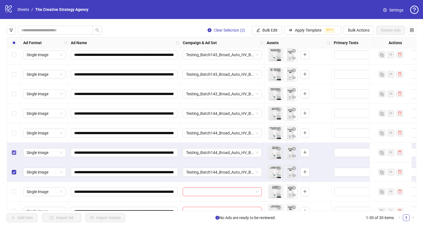
click at [14, 150] on label "Select row 24" at bounding box center [14, 153] width 4 height 6
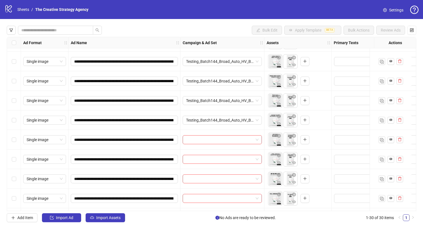
scroll to position [420, 0]
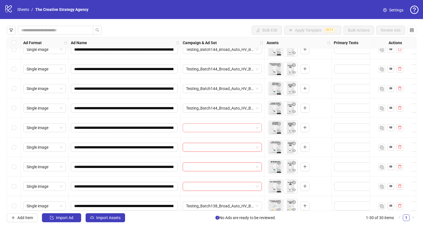
click at [218, 128] on input "search" at bounding box center [219, 128] width 67 height 8
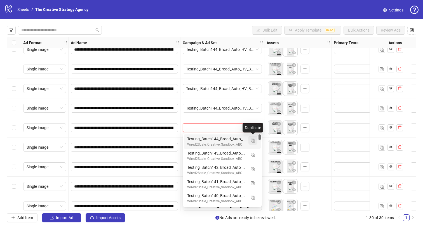
click at [253, 141] on img "button" at bounding box center [253, 141] width 4 height 4
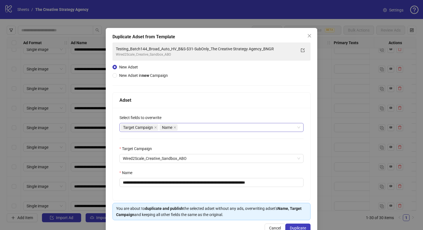
click at [193, 126] on div "Target Campaign Name" at bounding box center [208, 128] width 176 height 8
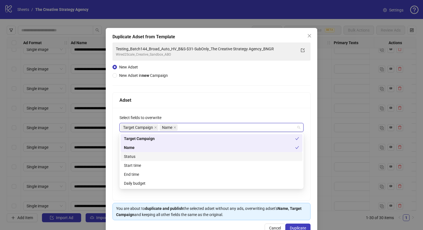
click at [138, 154] on div "Status" at bounding box center [211, 156] width 175 height 6
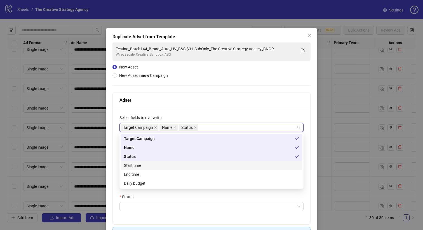
click at [141, 165] on div "Start time" at bounding box center [211, 165] width 175 height 6
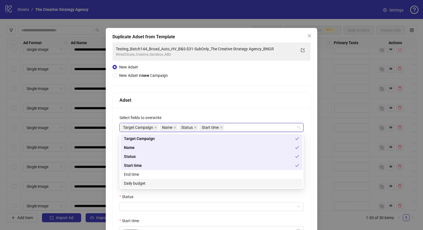
click at [141, 181] on div "Daily budget" at bounding box center [211, 183] width 175 height 6
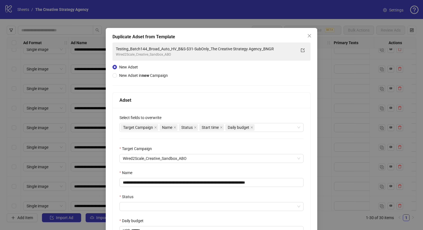
click at [184, 73] on div "**********" at bounding box center [211, 167] width 198 height 250
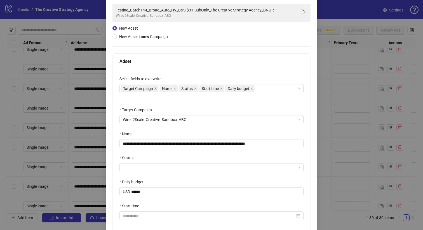
scroll to position [55, 0]
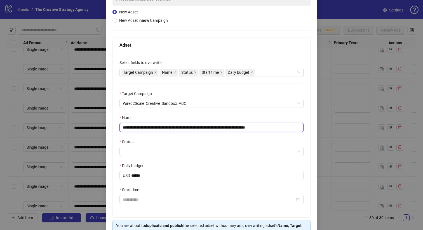
click at [153, 128] on input "**********" at bounding box center [211, 127] width 184 height 9
click at [292, 127] on input "**********" at bounding box center [211, 127] width 184 height 9
type input "**********"
click at [284, 116] on div "Name" at bounding box center [211, 119] width 184 height 8
click at [233, 152] on input "Status" at bounding box center [209, 151] width 172 height 8
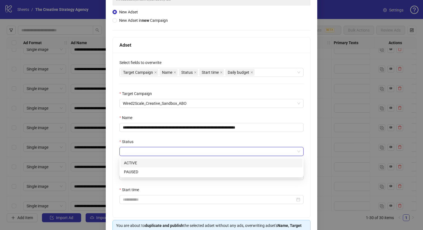
click at [155, 164] on div "ACTIVE" at bounding box center [211, 163] width 175 height 6
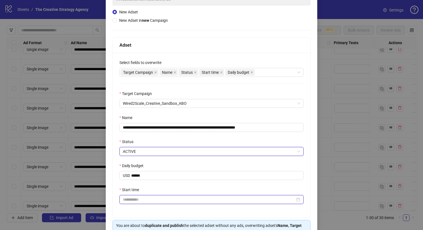
click at [140, 202] on input "Start time" at bounding box center [209, 200] width 172 height 6
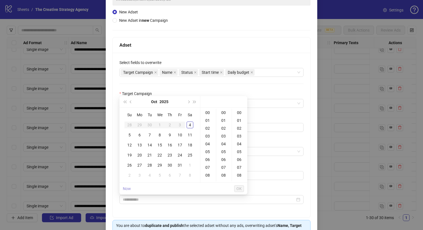
click at [130, 189] on link "Now" at bounding box center [127, 188] width 8 height 4
type input "**********"
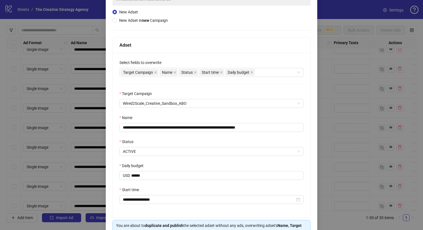
click at [114, 173] on div "**********" at bounding box center [211, 135] width 197 height 165
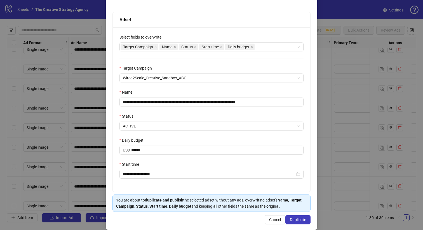
scroll to position [88, 0]
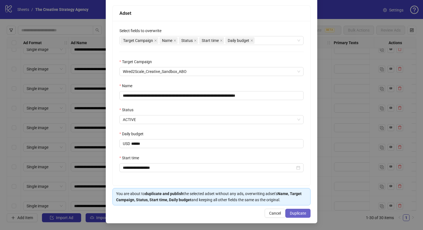
click at [297, 214] on span "Duplicate" at bounding box center [298, 213] width 16 height 4
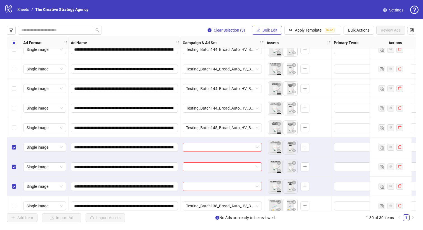
click at [268, 30] on span "Bulk Edit" at bounding box center [269, 30] width 15 height 4
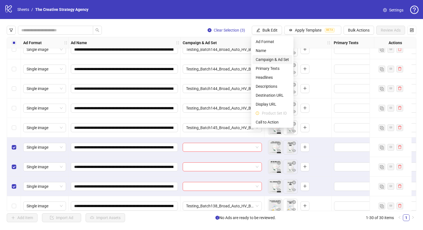
click at [271, 57] on span "Campaign & Ad Set" at bounding box center [272, 59] width 33 height 6
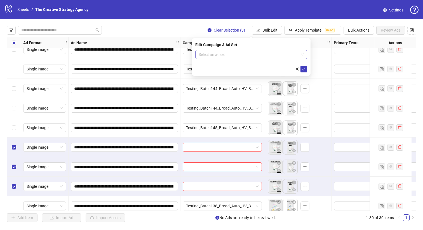
click at [249, 55] on input "search" at bounding box center [249, 54] width 100 height 8
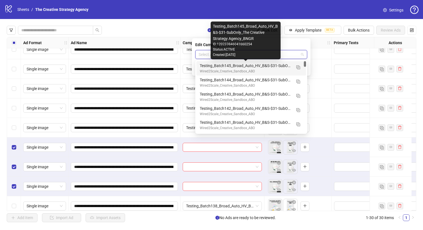
click at [236, 65] on div "Testing_Batch145_Broad_Auto_HV_B&S-$31-SubOnly_The Creative Strategy Agency_BNGR" at bounding box center [246, 66] width 92 height 6
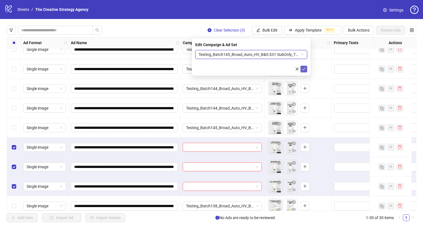
click at [304, 68] on icon "check" at bounding box center [304, 69] width 4 height 4
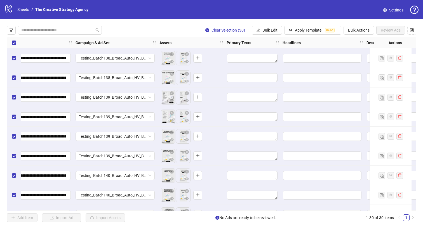
scroll to position [0, 188]
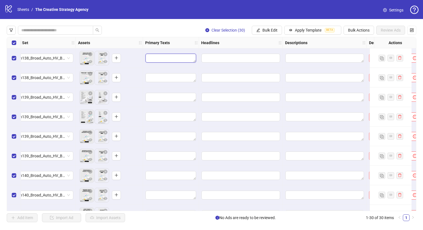
click at [185, 60] on textarea "Edit values" at bounding box center [170, 58] width 51 height 9
click at [309, 30] on span "Apply Template" at bounding box center [308, 30] width 27 height 4
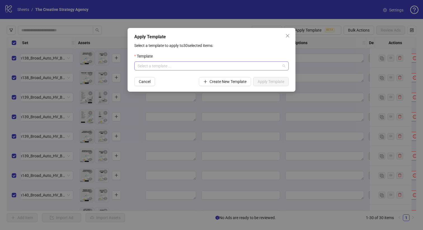
click at [220, 67] on input "search" at bounding box center [209, 66] width 143 height 8
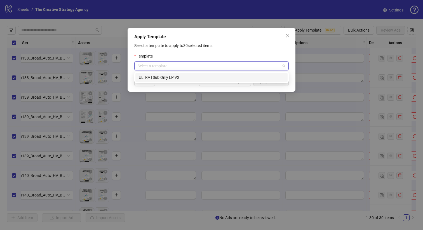
click at [195, 77] on div "ULTRA | Sub Only LP V2" at bounding box center [211, 77] width 145 height 6
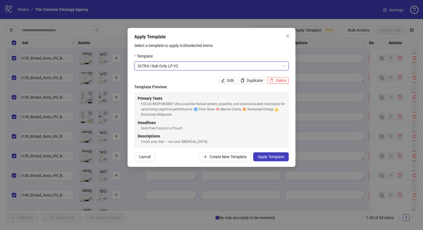
scroll to position [16, 0]
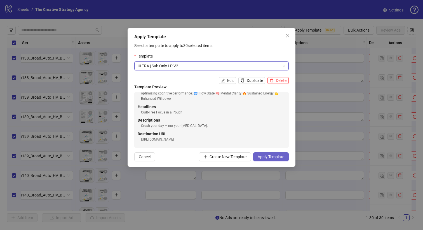
click at [279, 157] on span "Apply Template" at bounding box center [270, 157] width 27 height 4
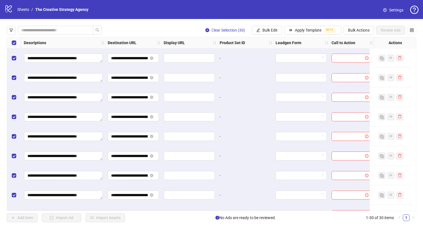
scroll to position [0, 454]
click at [266, 27] on button "Bulk Edit" at bounding box center [267, 30] width 30 height 9
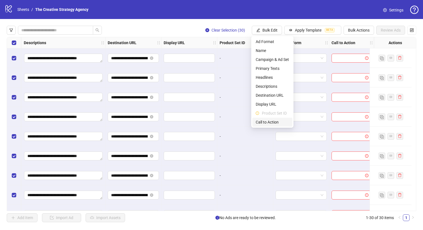
click at [269, 121] on span "Call to Action" at bounding box center [272, 122] width 33 height 6
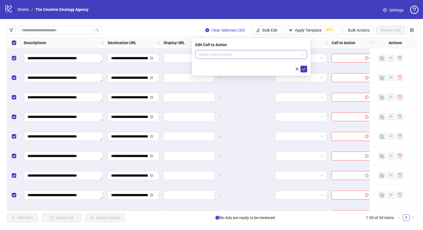
click at [251, 56] on input "search" at bounding box center [249, 54] width 100 height 8
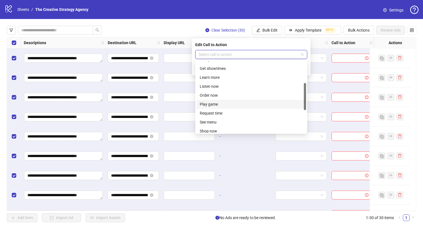
scroll to position [70, 0]
click at [221, 127] on div "Shop now" at bounding box center [251, 129] width 103 height 6
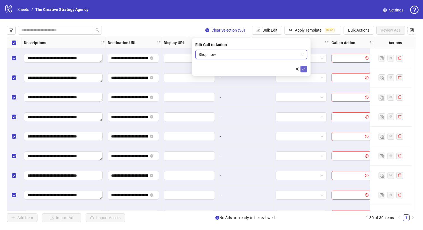
click at [303, 67] on icon "check" at bounding box center [304, 69] width 4 height 4
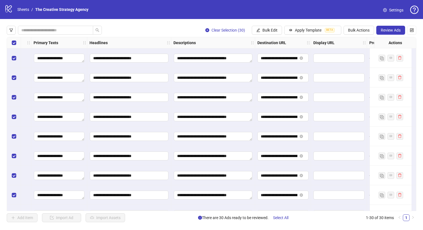
scroll to position [0, 325]
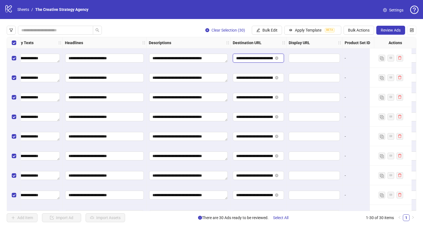
click at [258, 56] on input "**********" at bounding box center [254, 58] width 37 height 6
click at [362, 63] on div "-" at bounding box center [370, 58] width 56 height 20
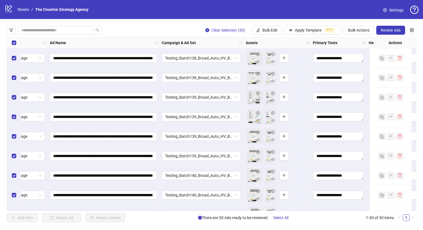
scroll to position [0, 0]
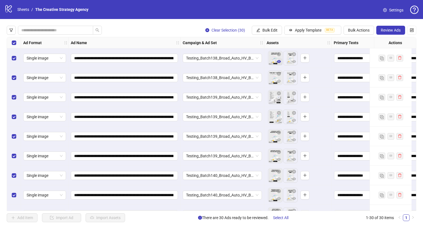
click at [280, 62] on icon "eye" at bounding box center [279, 62] width 4 height 4
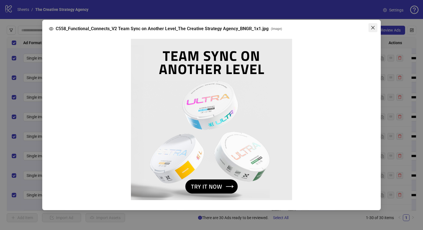
click at [374, 25] on button "Close" at bounding box center [372, 27] width 9 height 9
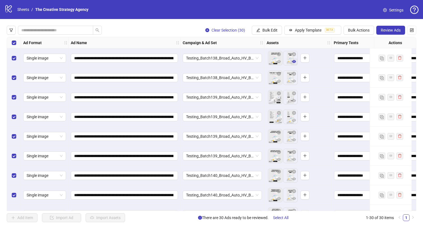
click at [294, 62] on icon "eye" at bounding box center [294, 62] width 4 height 4
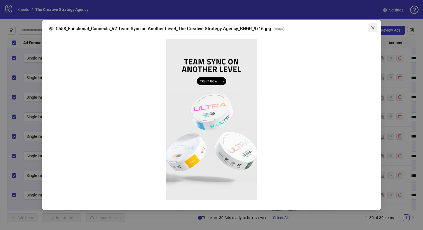
click at [370, 26] on icon "close" at bounding box center [372, 27] width 4 height 4
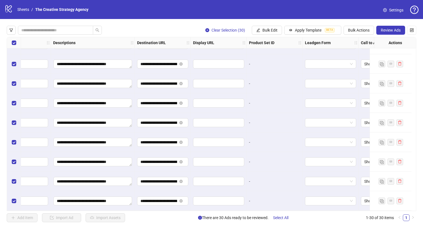
scroll to position [427, 454]
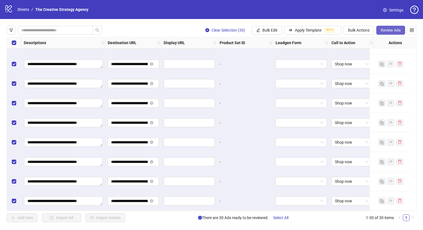
click at [391, 33] on button "Review Ads" at bounding box center [390, 30] width 29 height 9
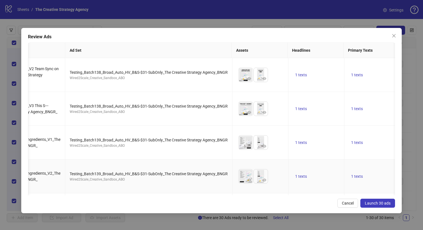
scroll to position [0, 0]
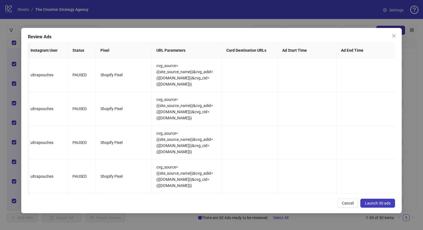
click at [379, 204] on span "Launch 30 ads" at bounding box center [378, 203] width 26 height 4
